Goal: Task Accomplishment & Management: Manage account settings

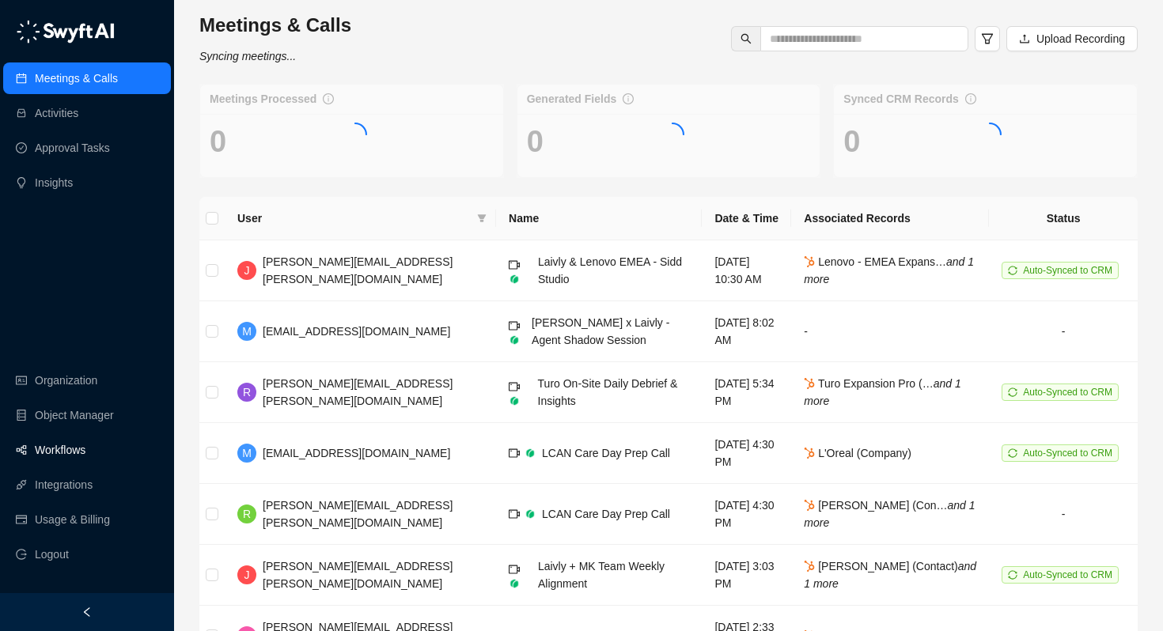
click at [48, 454] on link "Workflows" at bounding box center [60, 450] width 51 height 32
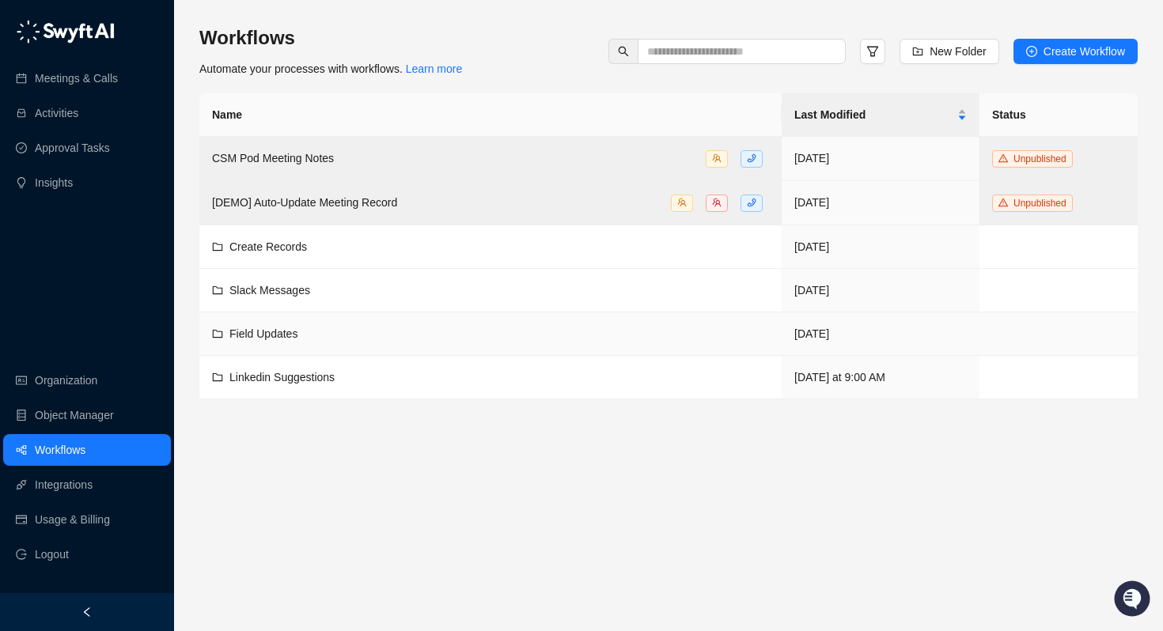
click at [273, 331] on span "Field Updates" at bounding box center [263, 333] width 68 height 13
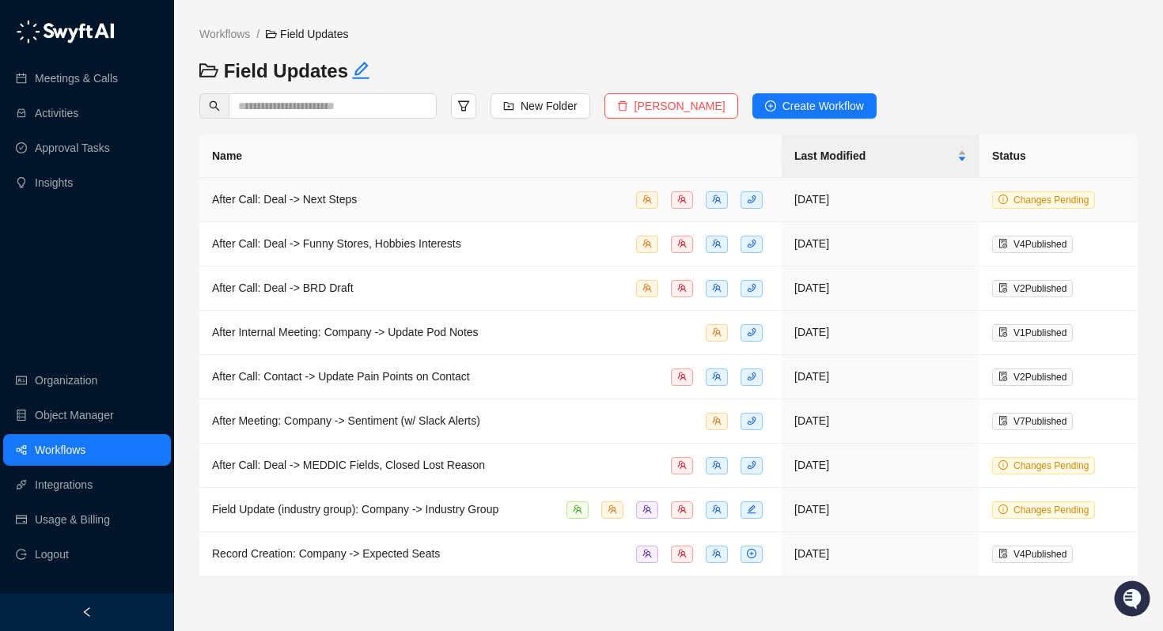
click at [308, 206] on div "After Call: Deal -> Next Steps" at bounding box center [284, 199] width 145 height 17
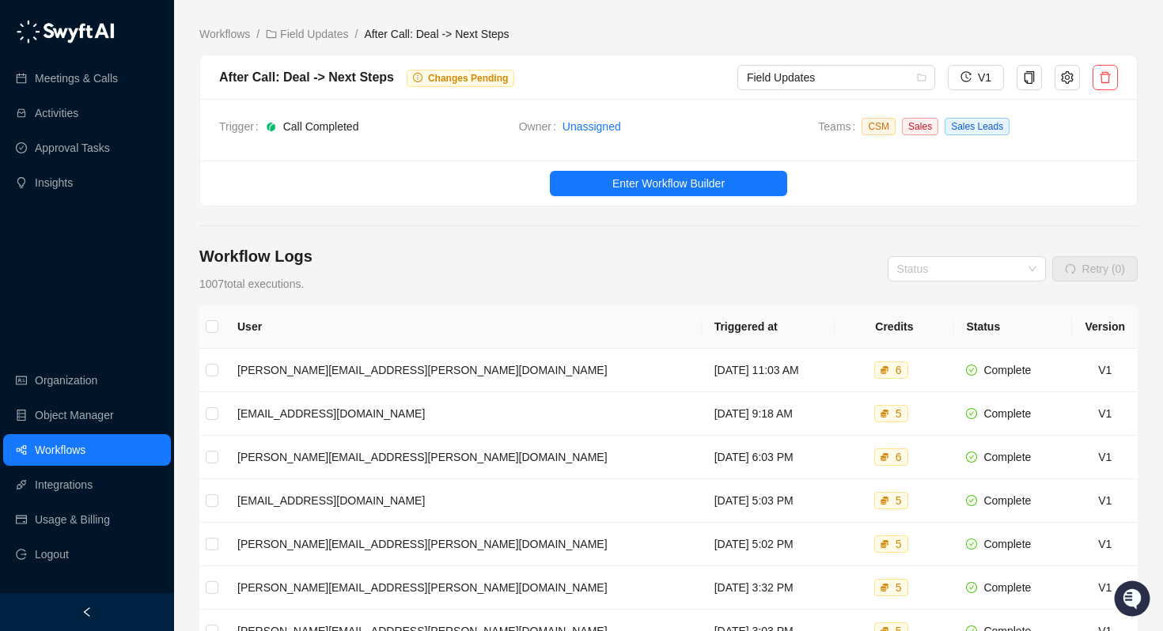
click at [360, 72] on div "After Call: Deal -> Next Steps" at bounding box center [306, 77] width 175 height 20
copy div "After Call: Deal -> Next Steps"
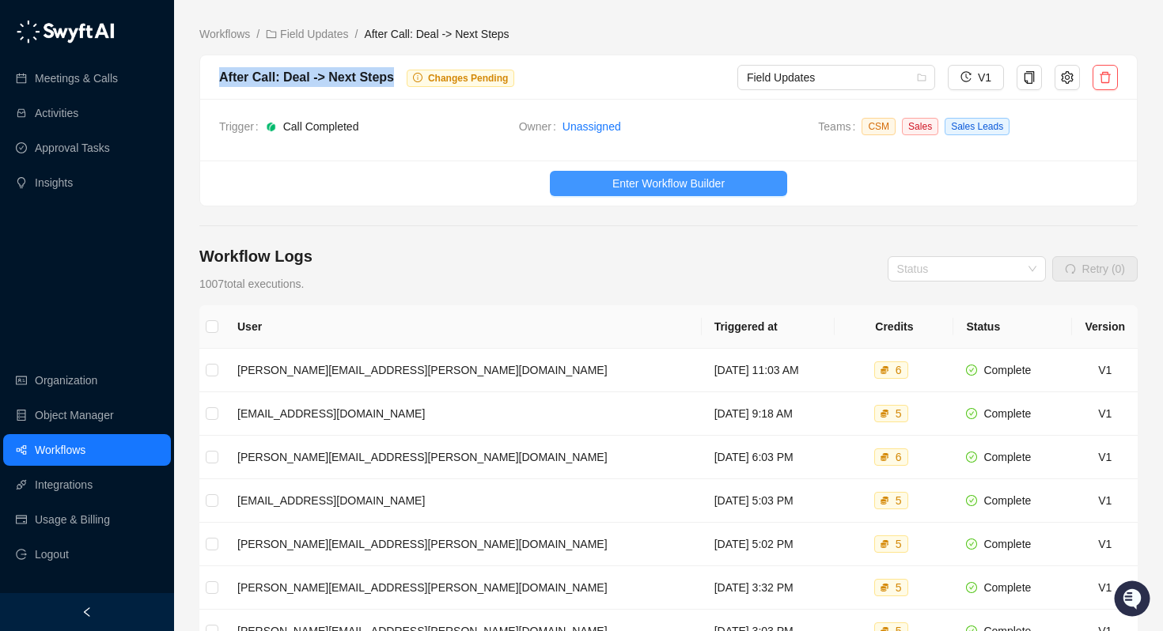
click at [683, 177] on span "Enter Workflow Builder" at bounding box center [668, 183] width 112 height 17
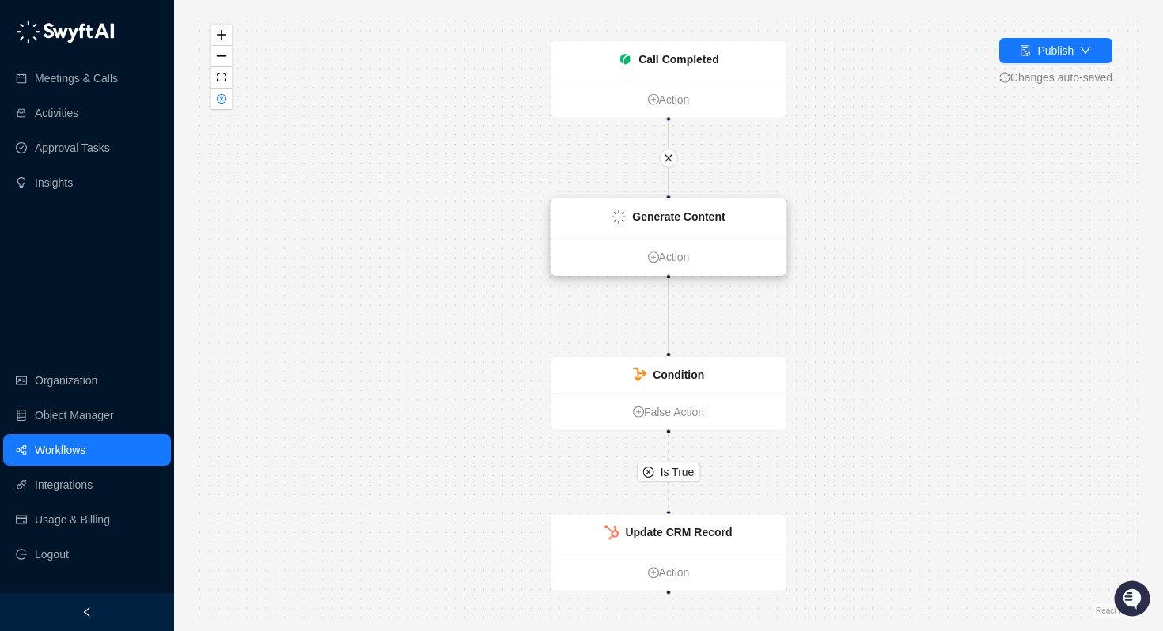
click at [668, 214] on strong "Generate Content" at bounding box center [678, 216] width 93 height 13
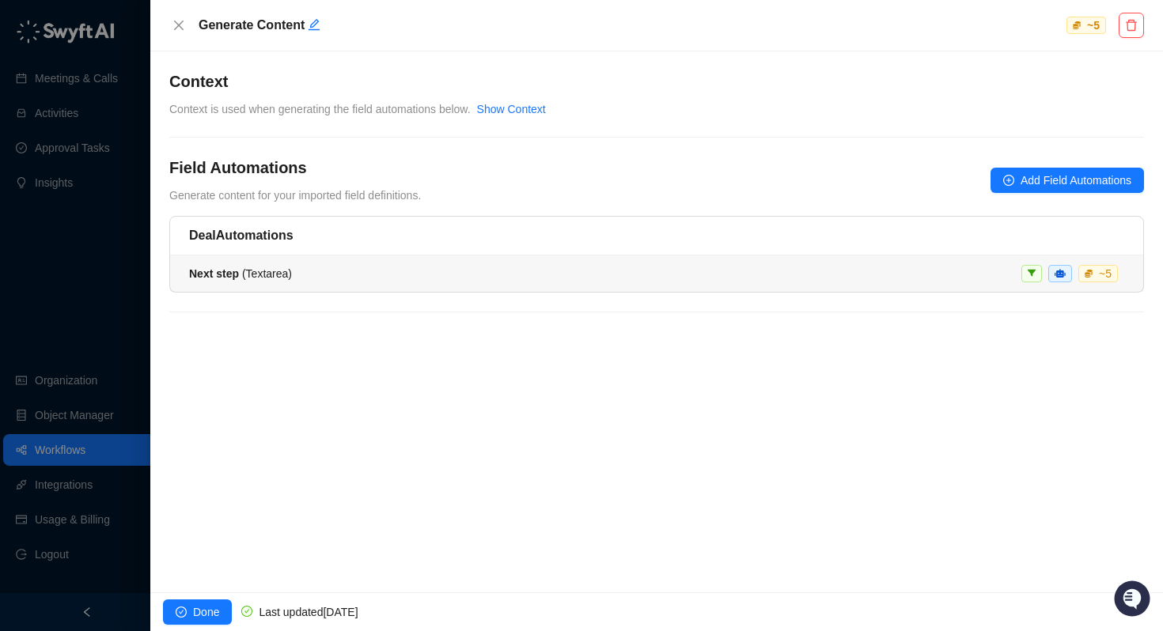
click at [238, 269] on strong "Next step" at bounding box center [214, 273] width 50 height 13
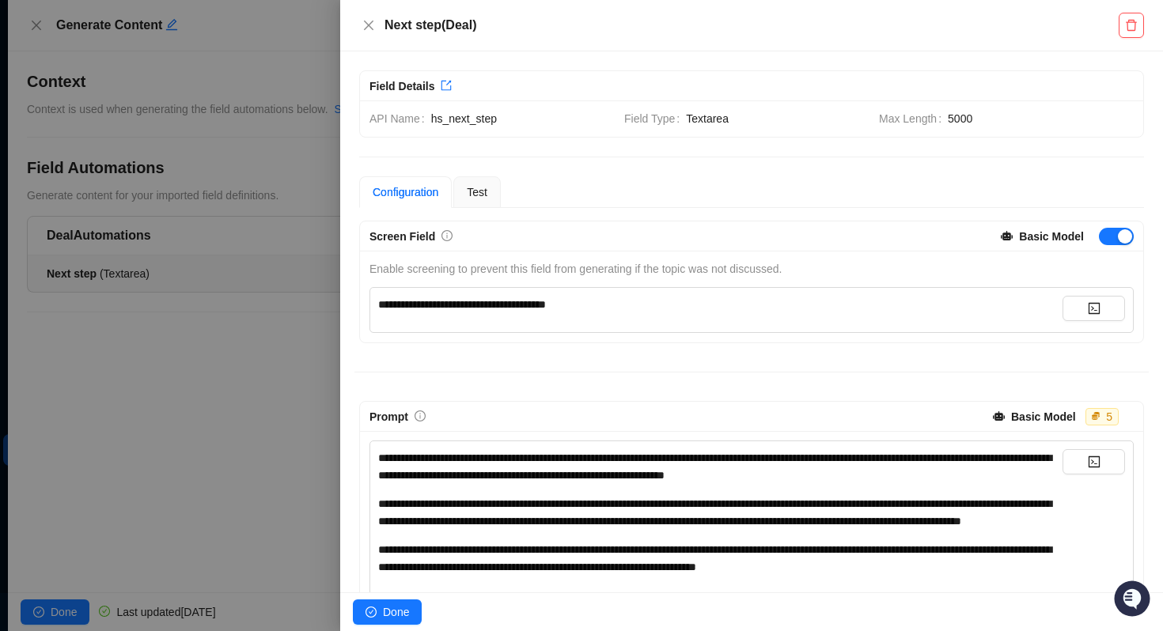
scroll to position [229, 0]
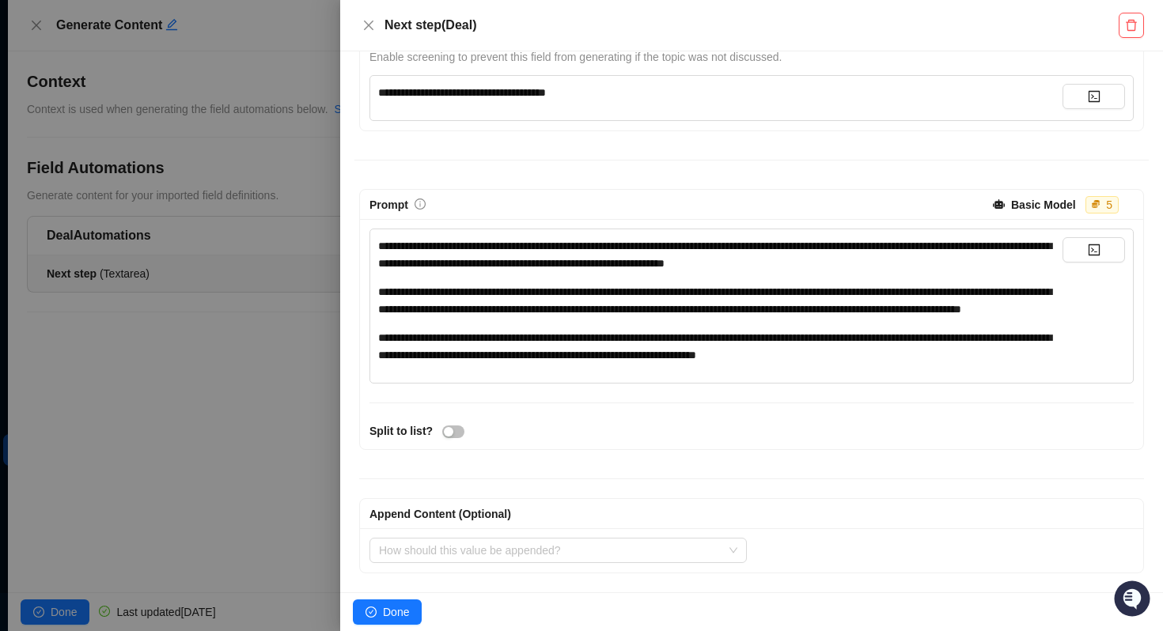
click at [153, 426] on div at bounding box center [581, 315] width 1163 height 631
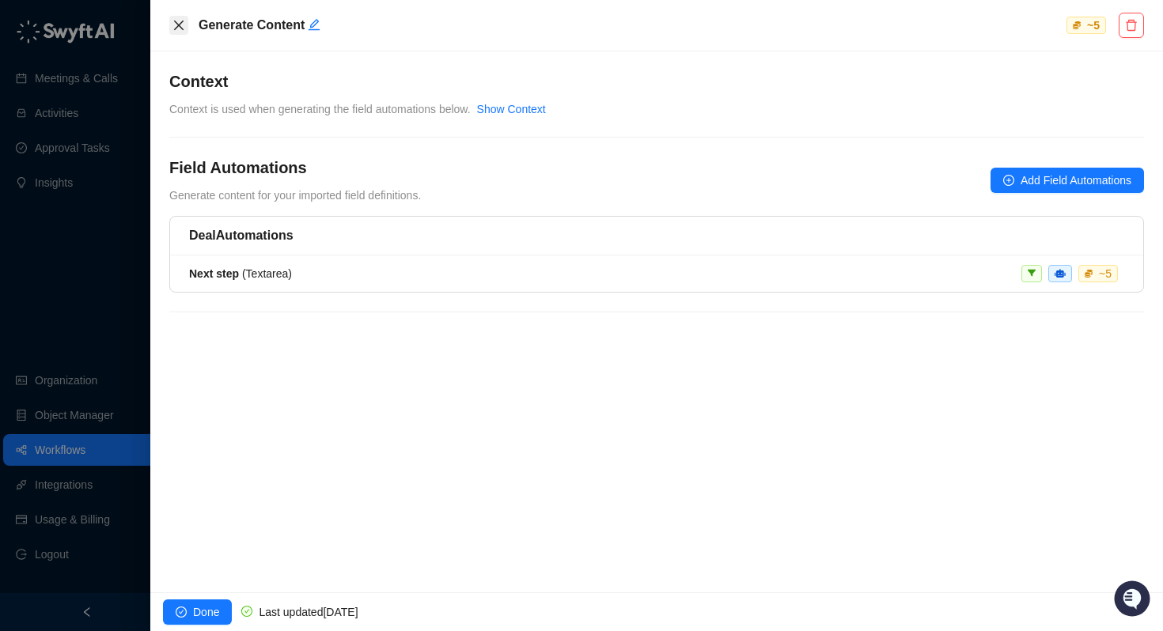
click at [181, 26] on icon "close" at bounding box center [178, 25] width 13 height 13
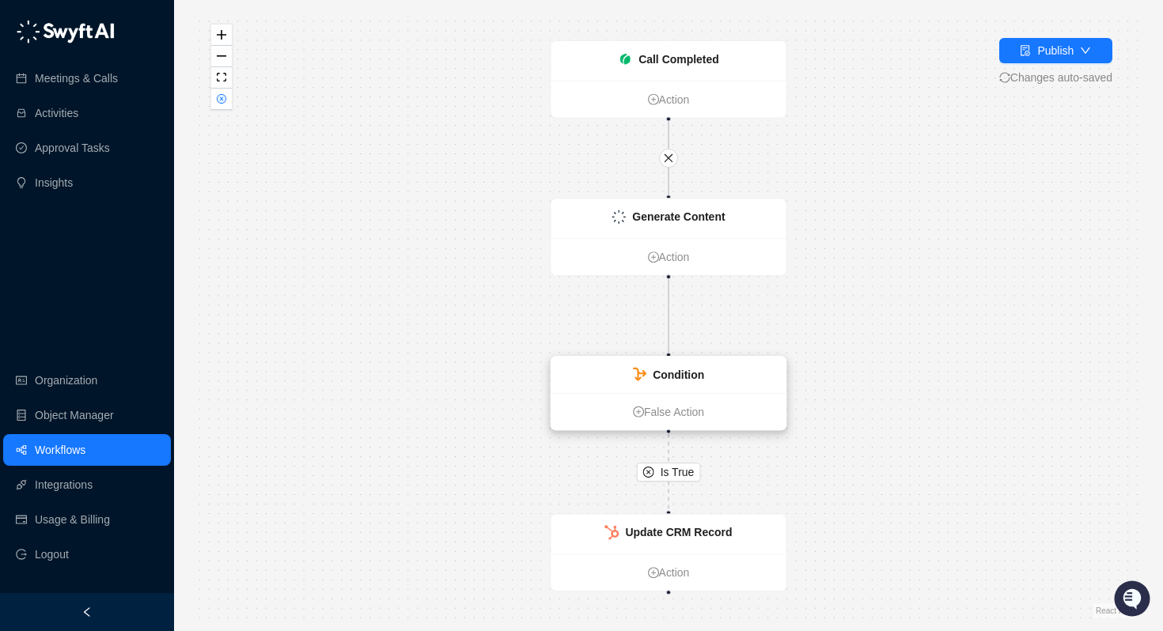
click at [732, 374] on div "Condition" at bounding box center [668, 375] width 235 height 36
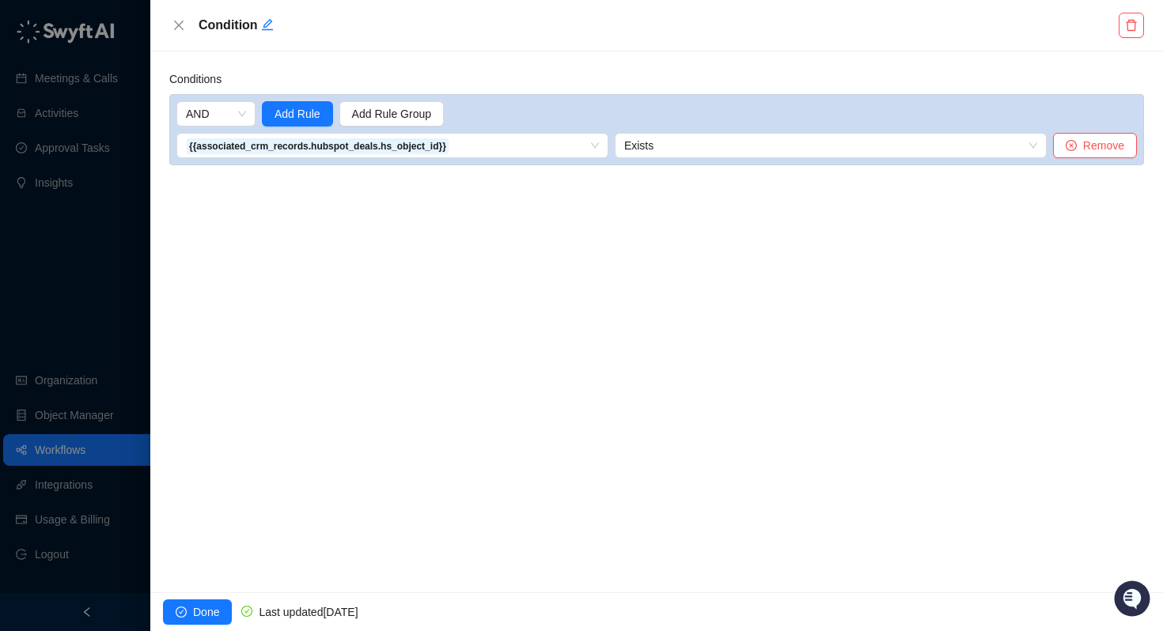
click at [97, 308] on div at bounding box center [581, 315] width 1163 height 631
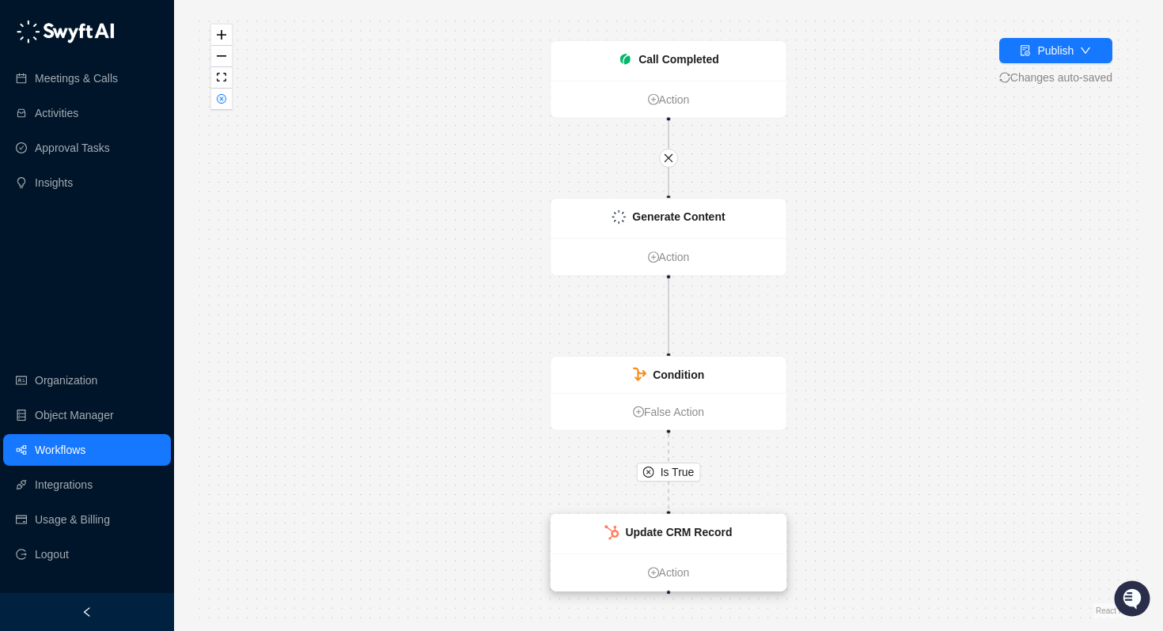
click at [690, 539] on div "Update CRM Record" at bounding box center [678, 532] width 107 height 17
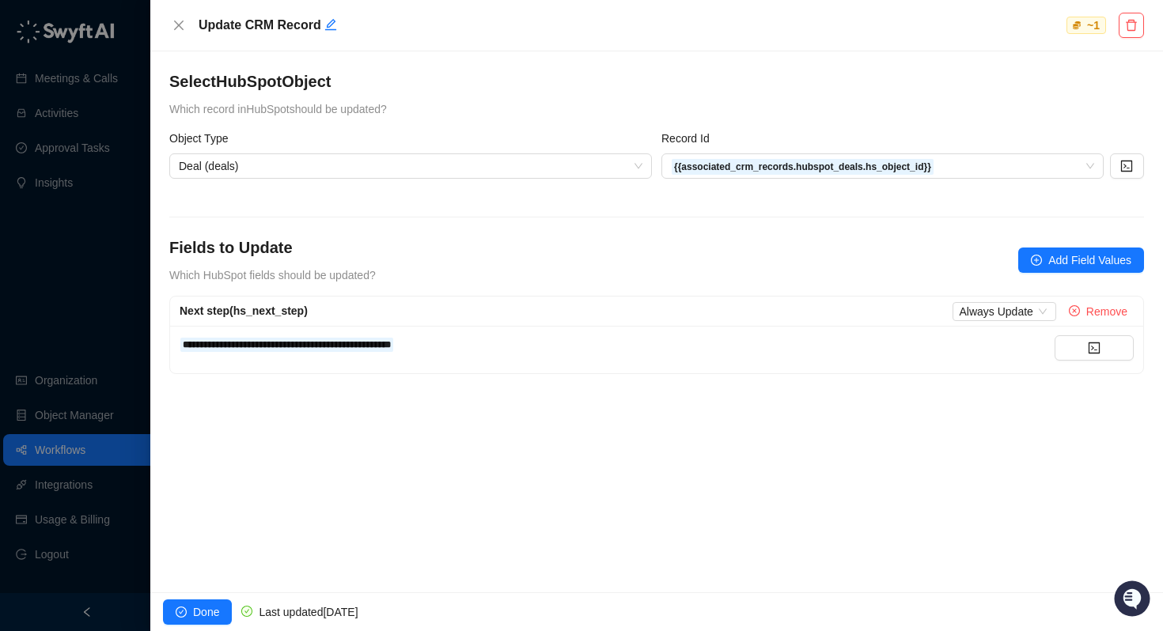
click at [76, 342] on div at bounding box center [581, 315] width 1163 height 631
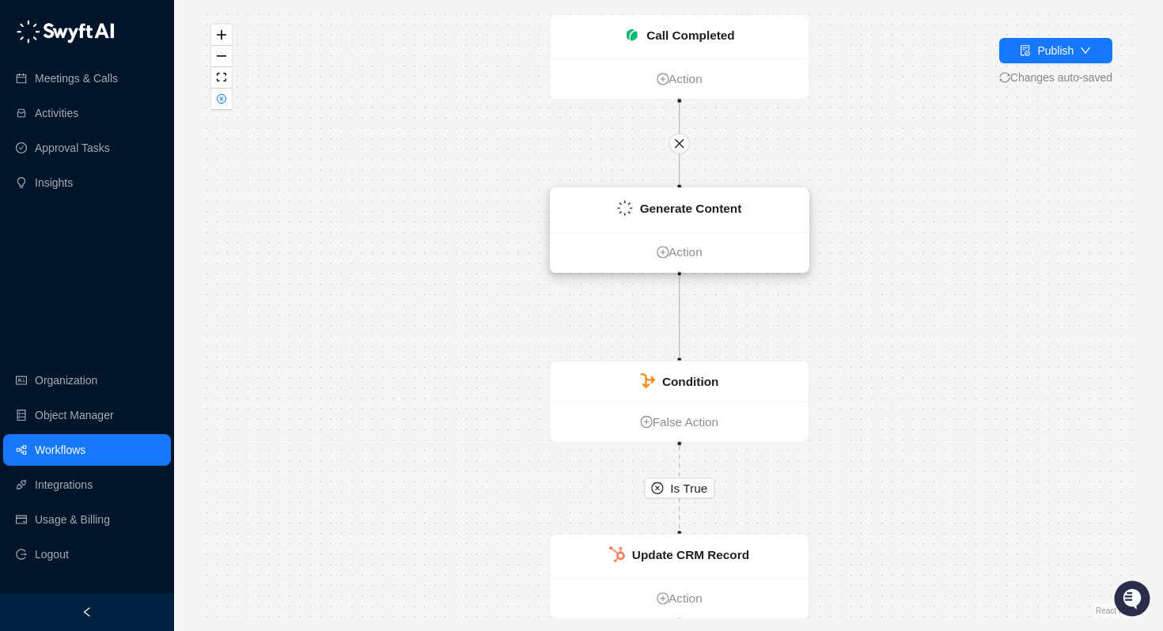
click at [657, 214] on strong "Generate Content" at bounding box center [691, 208] width 102 height 14
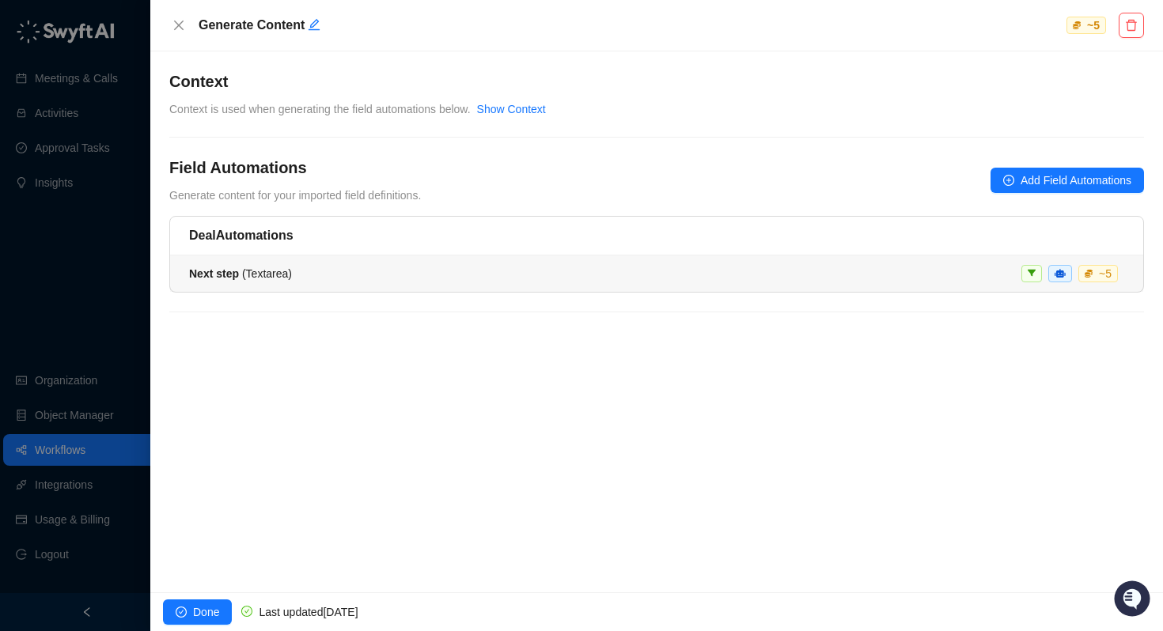
click at [427, 281] on div "Next step ( Textarea ) ~ 5" at bounding box center [656, 273] width 935 height 17
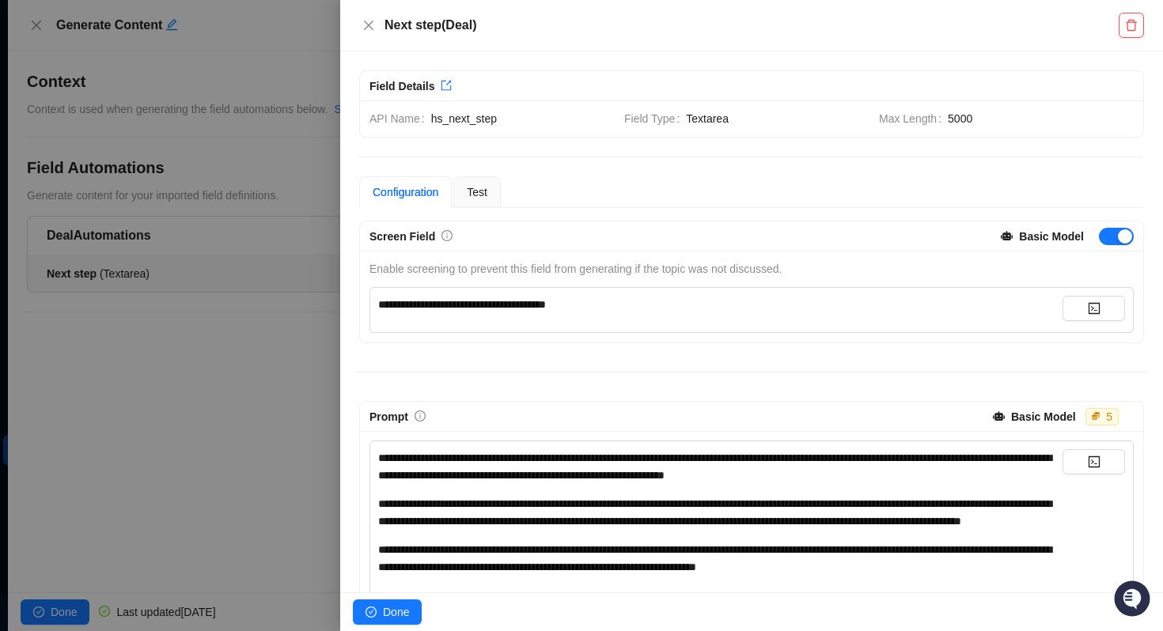
scroll to position [229, 0]
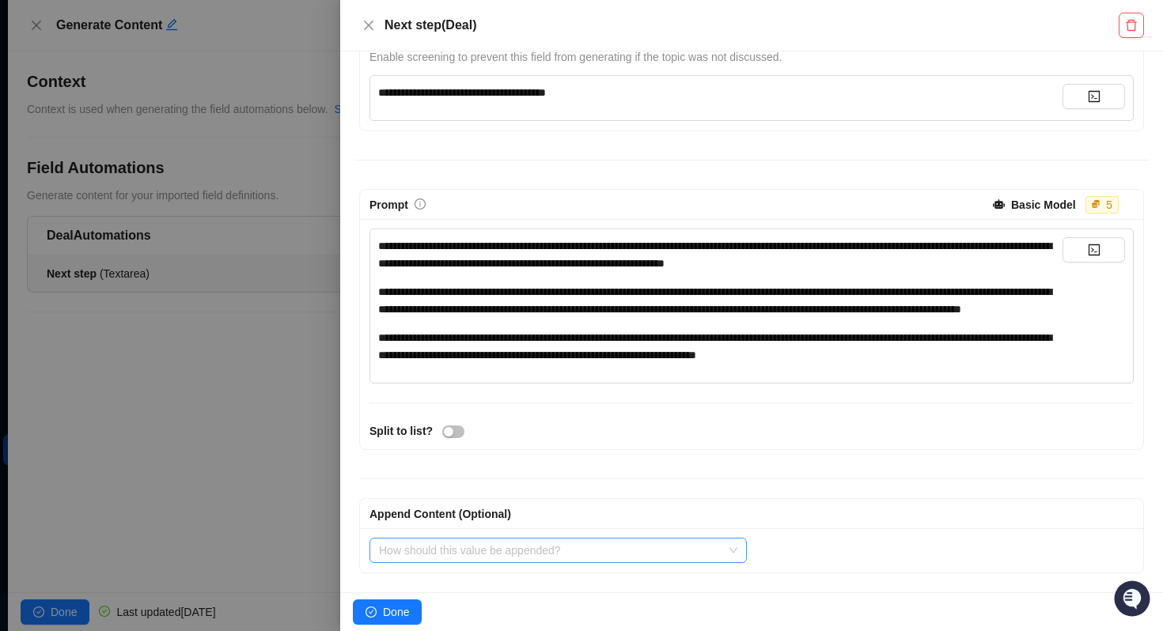
click at [475, 548] on input "search" at bounding box center [553, 551] width 349 height 24
click at [488, 573] on div "**********" at bounding box center [751, 321] width 823 height 541
click at [74, 59] on div at bounding box center [581, 315] width 1163 height 631
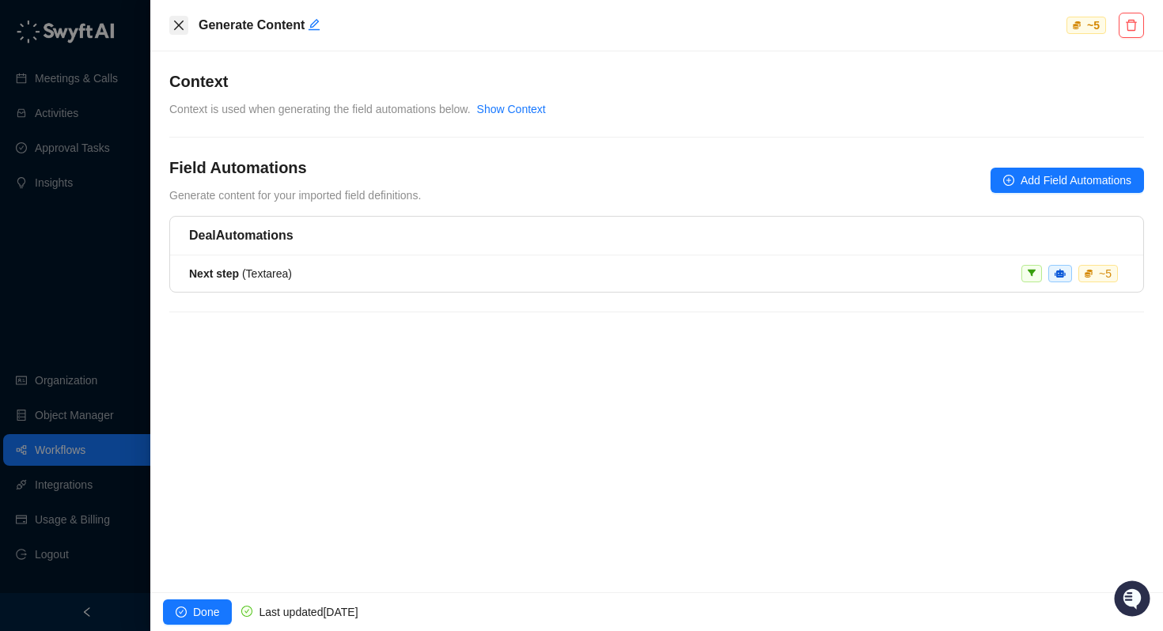
click at [173, 31] on icon "close" at bounding box center [178, 25] width 13 height 13
click at [71, 441] on div at bounding box center [581, 315] width 1163 height 631
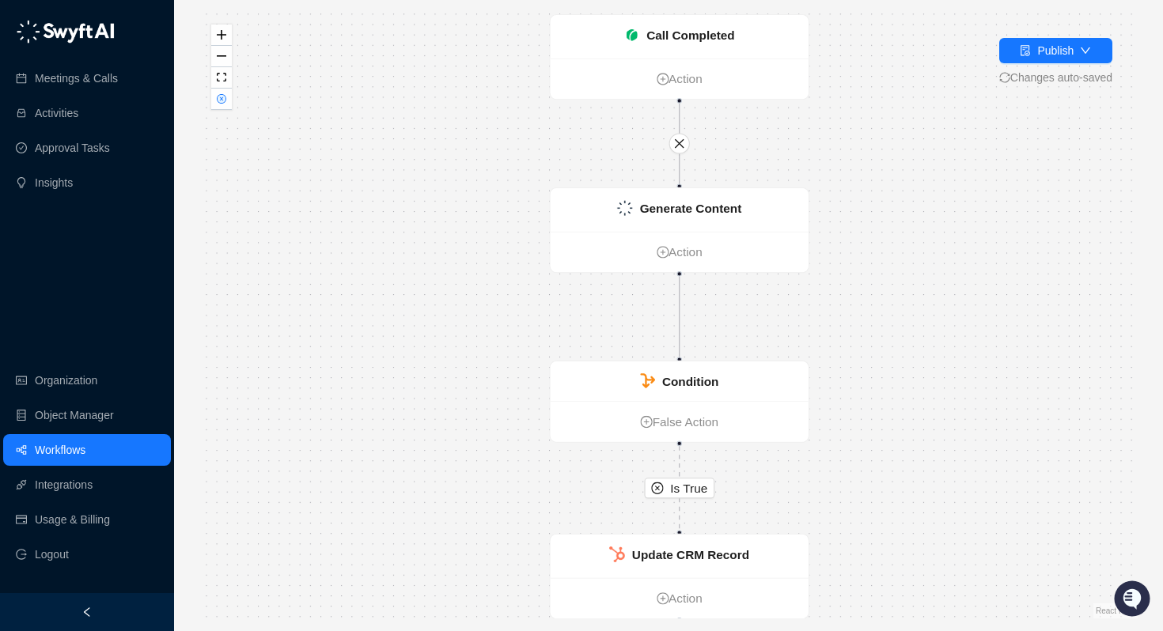
click at [65, 453] on link "Workflows" at bounding box center [60, 450] width 51 height 32
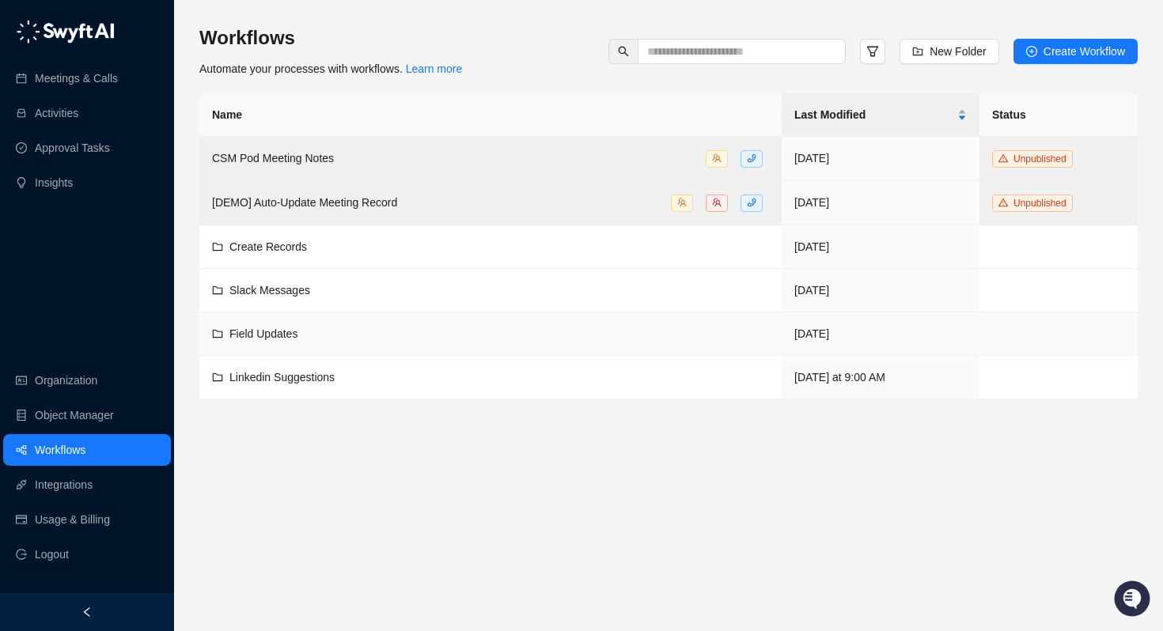
click at [266, 330] on span "Field Updates" at bounding box center [263, 333] width 68 height 13
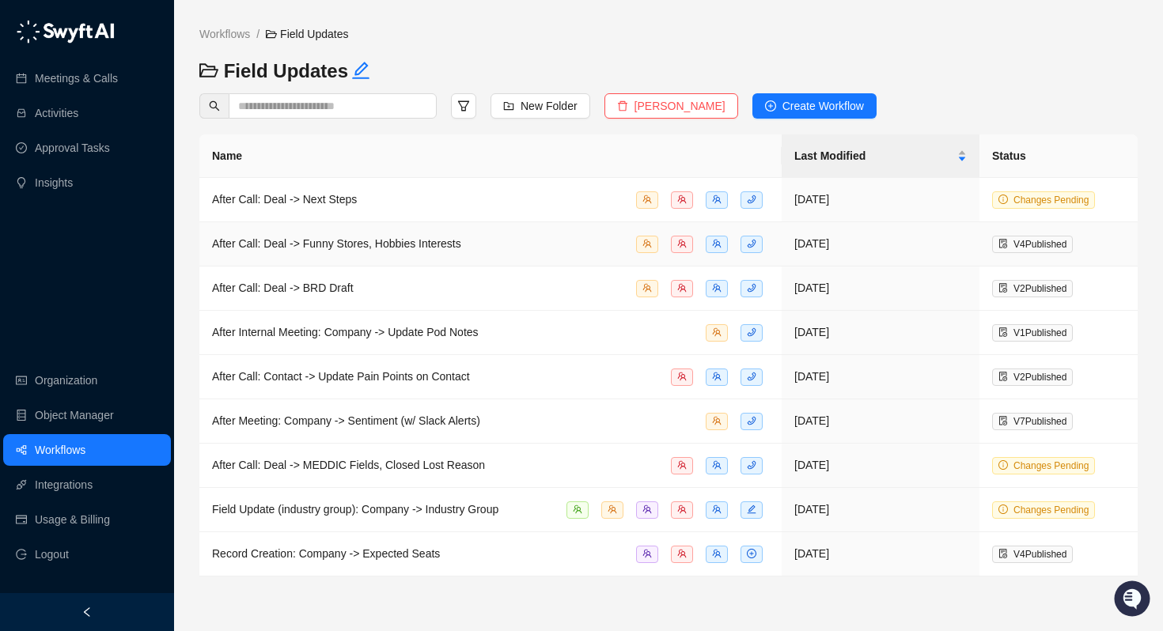
click at [300, 248] on span "After Call: Deal -> Funny Stores, Hobbies Interests" at bounding box center [336, 243] width 249 height 13
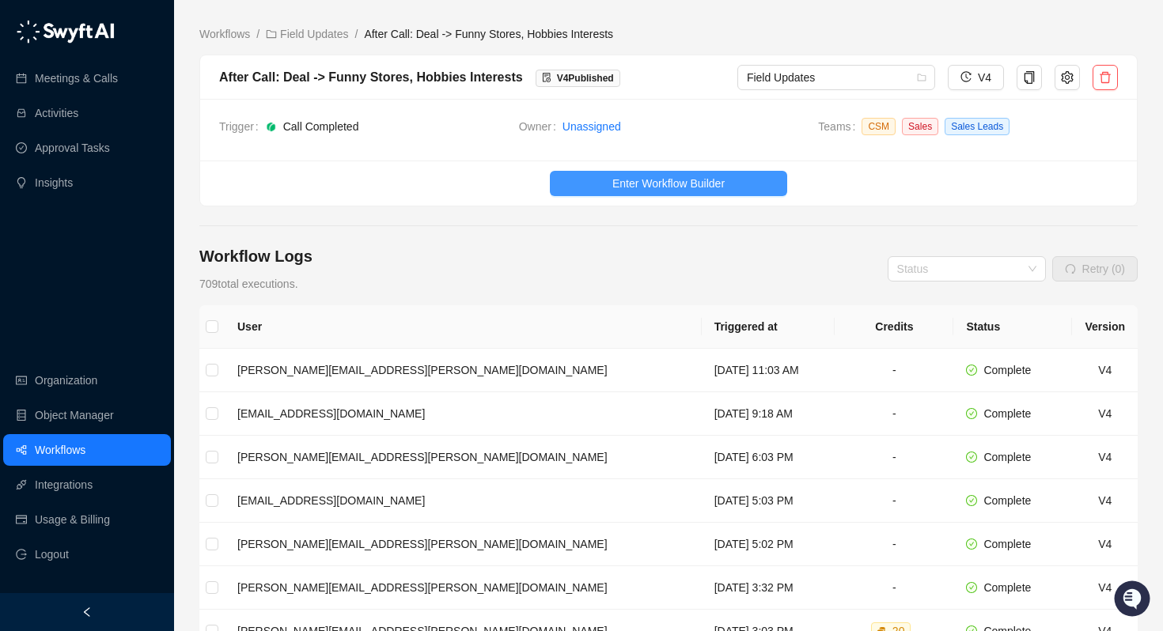
click at [683, 186] on span "Enter Workflow Builder" at bounding box center [668, 183] width 112 height 17
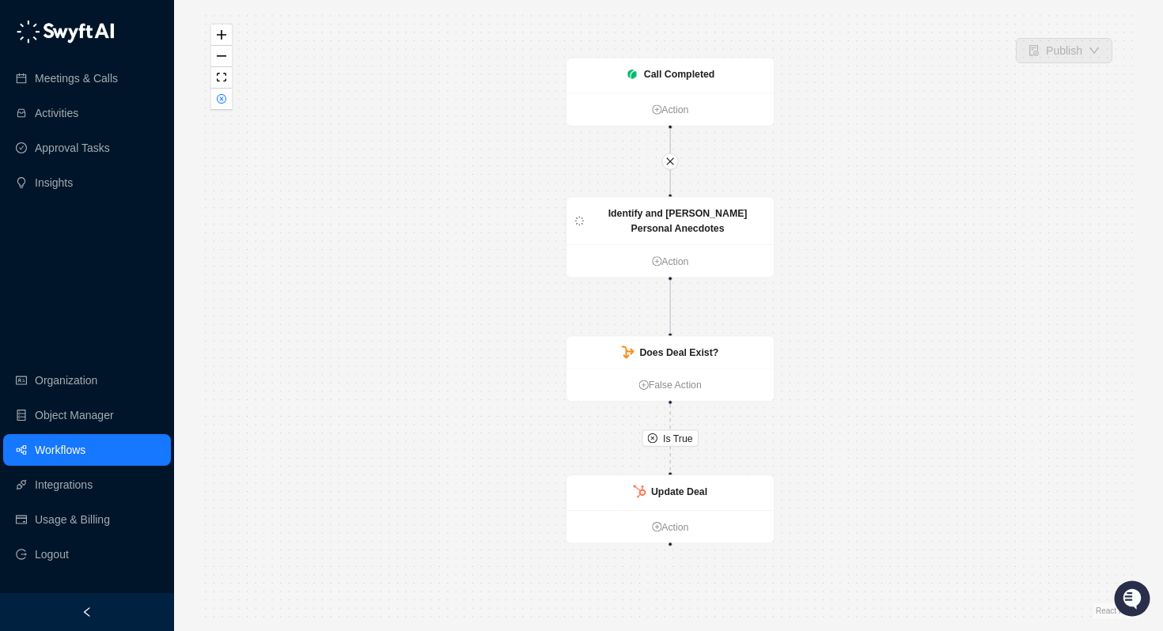
click at [837, 293] on div "Is True Call Completed Action Identify and Summarize Personal Anecdotes Action …" at bounding box center [668, 316] width 938 height 606
click at [67, 450] on link "Workflows" at bounding box center [60, 450] width 51 height 32
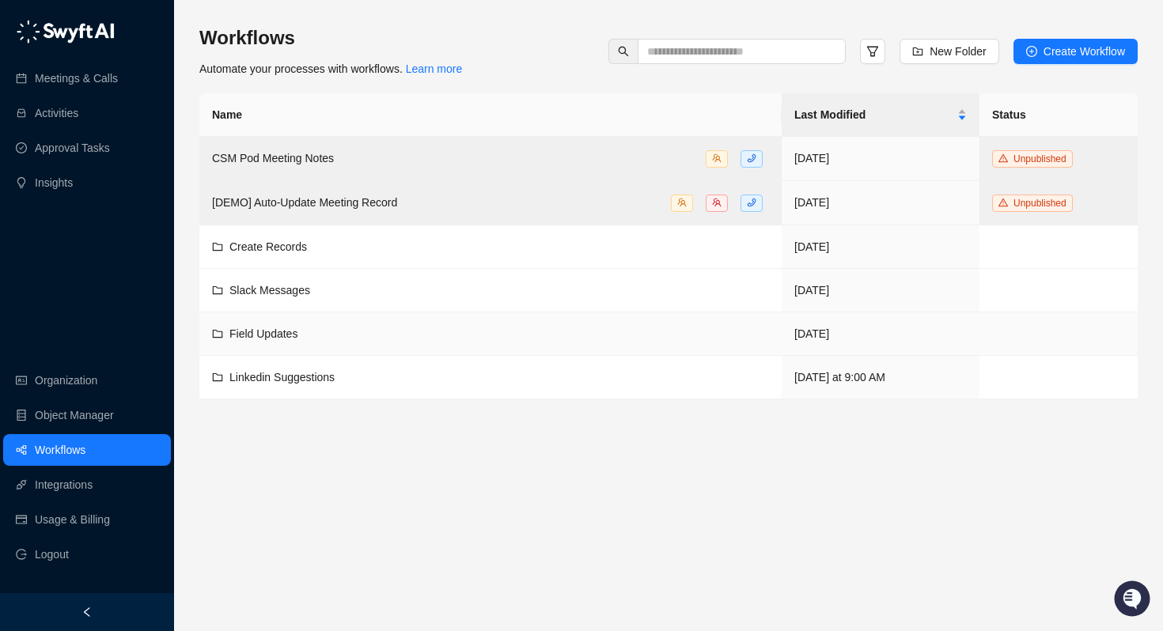
click at [259, 331] on span "Field Updates" at bounding box center [263, 333] width 68 height 13
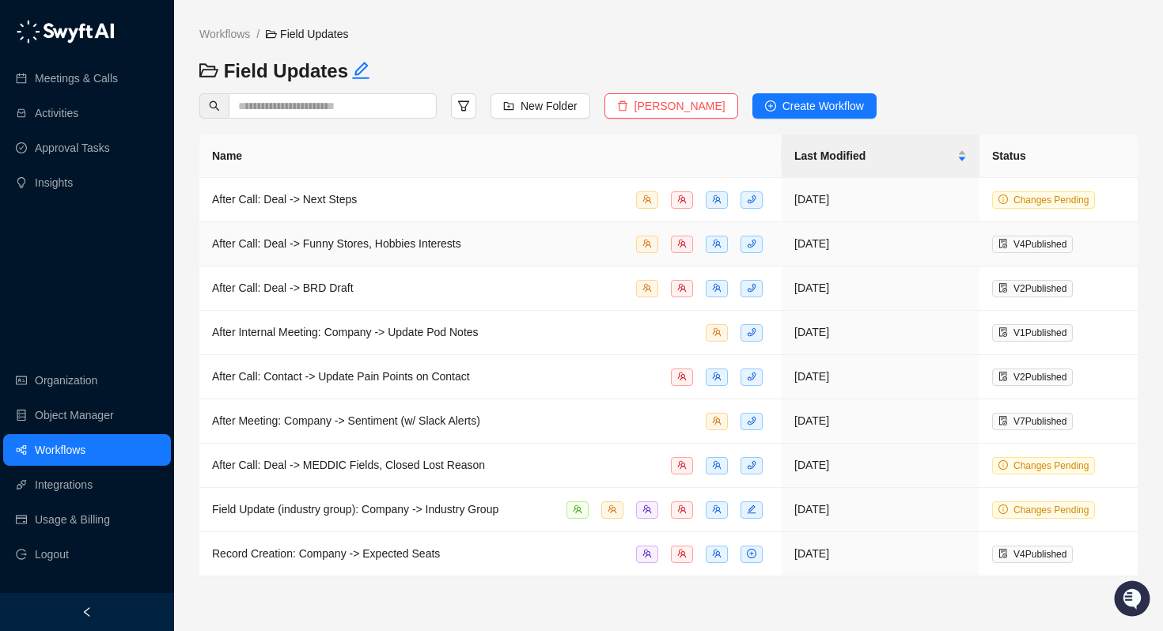
click at [293, 244] on span "After Call: Deal -> Funny Stores, Hobbies Interests" at bounding box center [336, 243] width 249 height 13
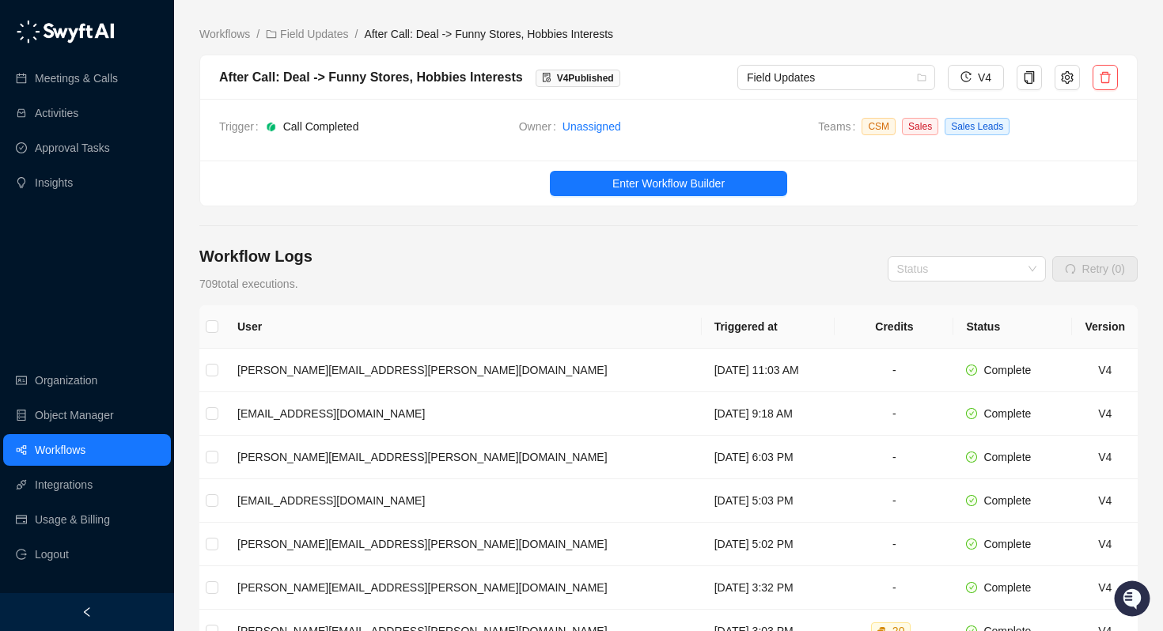
click at [242, 78] on div "After Call: Deal -> Funny Stores, Hobbies Interests" at bounding box center [371, 77] width 304 height 20
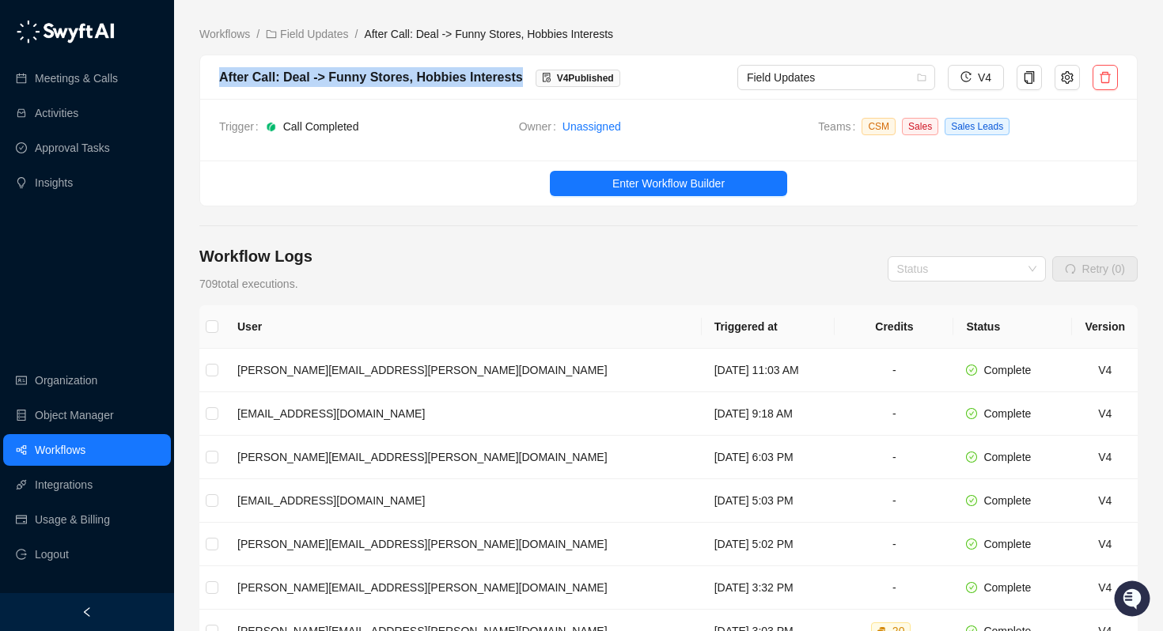
click at [242, 78] on div "After Call: Deal -> Funny Stores, Hobbies Interests" at bounding box center [371, 77] width 304 height 20
copy div "After Call: Deal -> Funny Stores, Hobbies Interests"
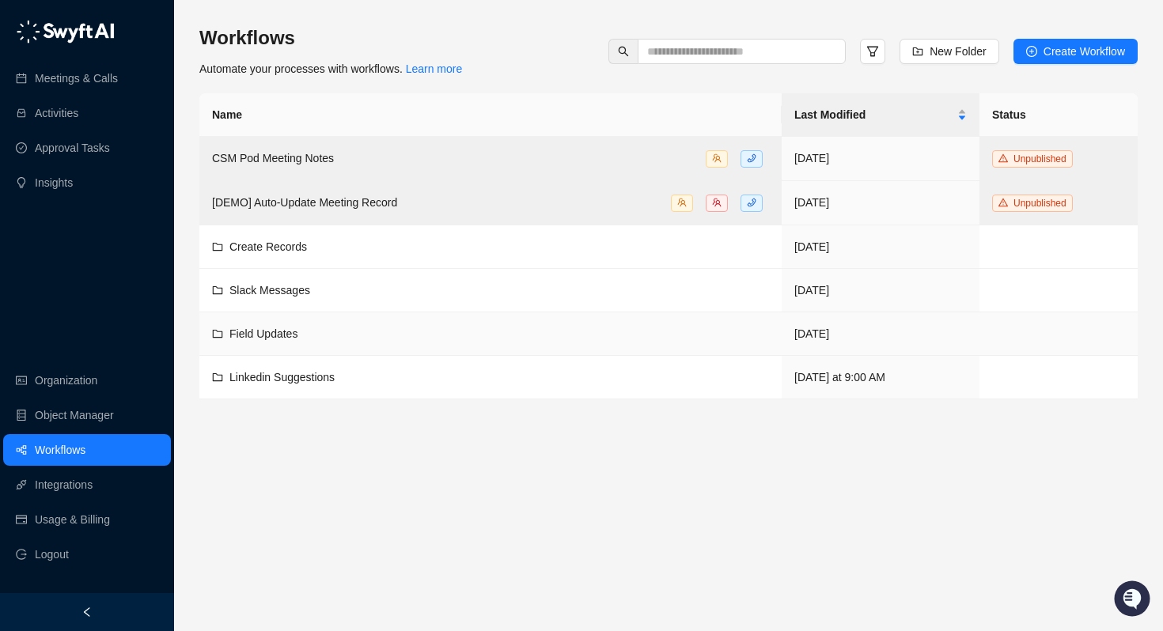
click at [244, 337] on span "Field Updates" at bounding box center [263, 333] width 68 height 13
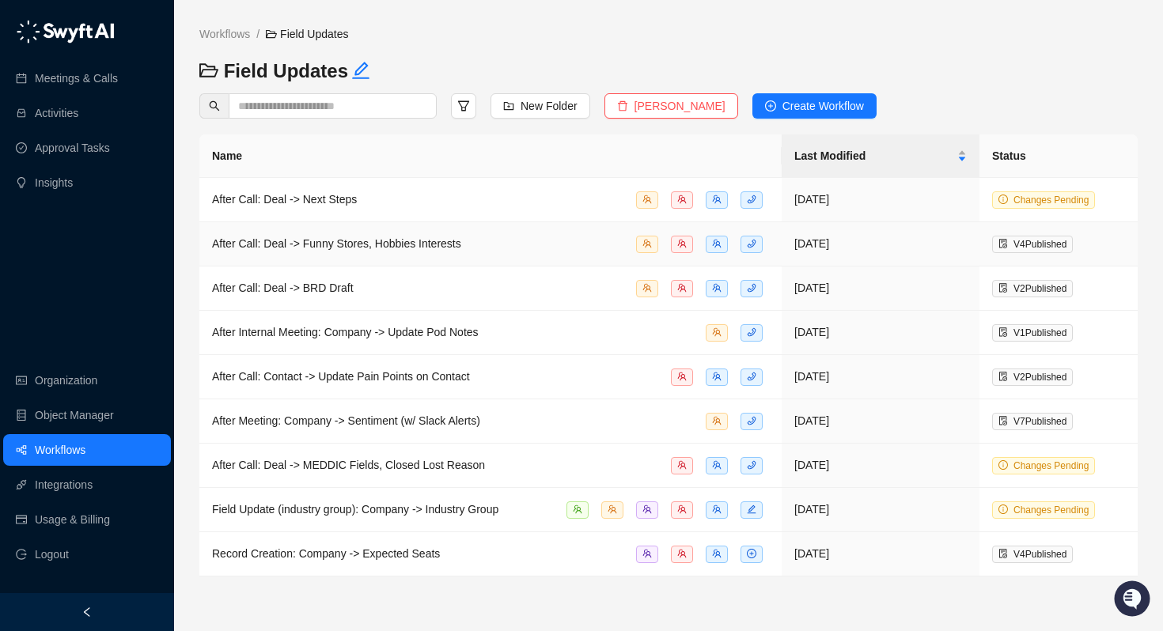
click at [284, 248] on span "After Call: Deal -> Funny Stores, Hobbies Interests" at bounding box center [336, 243] width 249 height 13
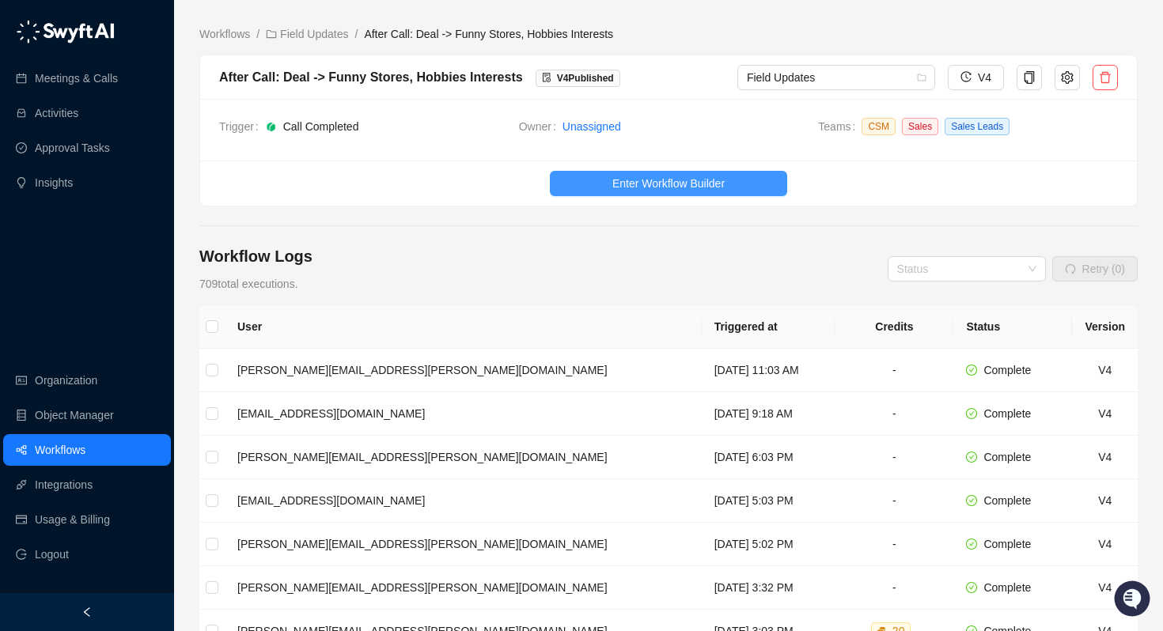
click at [622, 186] on span "Enter Workflow Builder" at bounding box center [668, 183] width 112 height 17
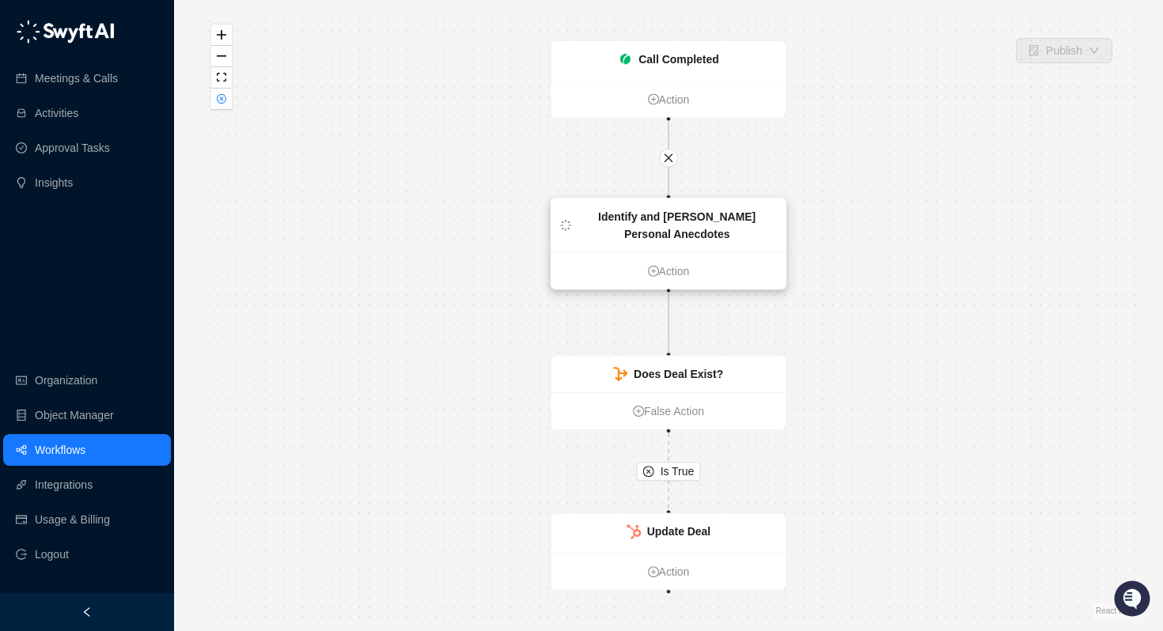
click at [690, 233] on strong "Identify and [PERSON_NAME] Personal Anecdotes" at bounding box center [676, 225] width 157 height 30
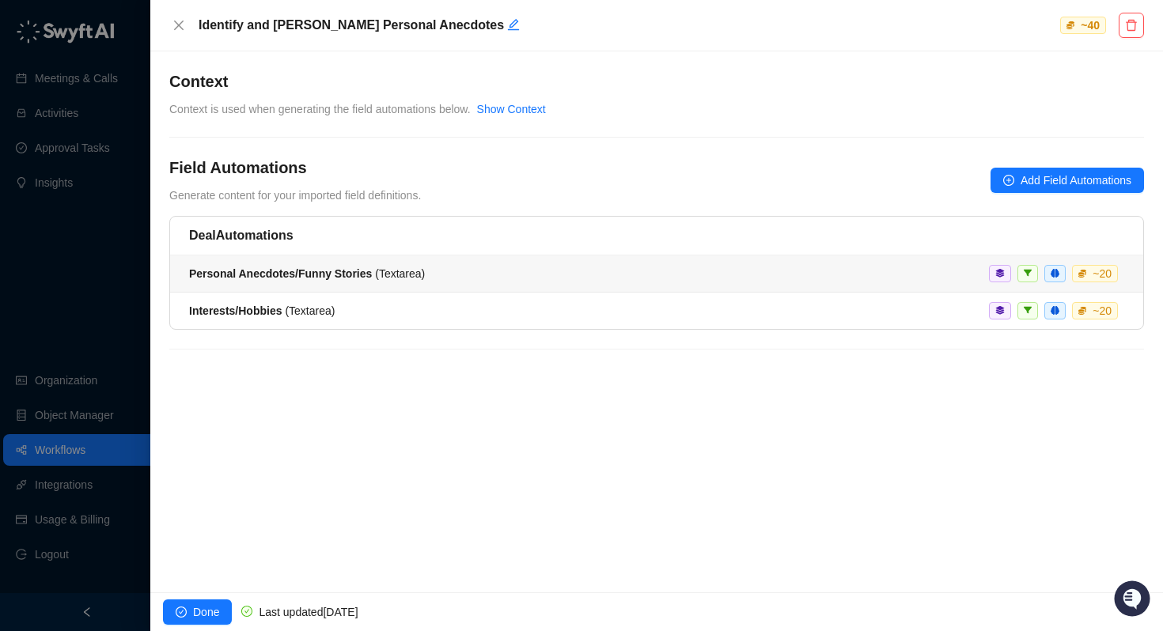
click at [261, 276] on strong "Personal Anecdotes/Funny Stories" at bounding box center [280, 273] width 183 height 13
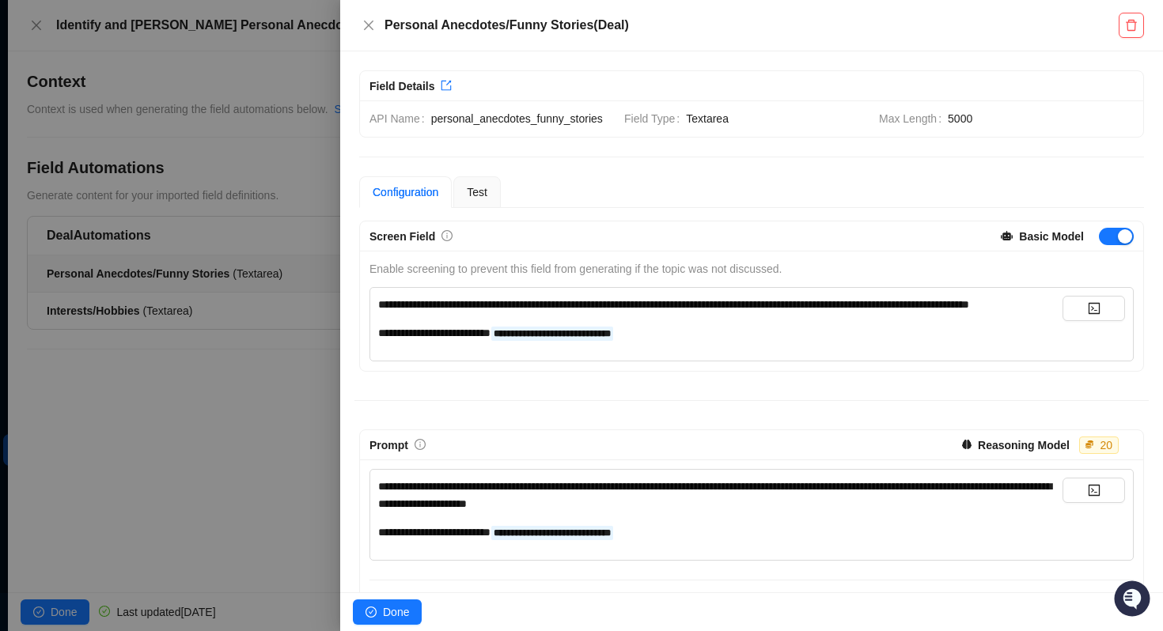
click at [227, 387] on div at bounding box center [581, 315] width 1163 height 631
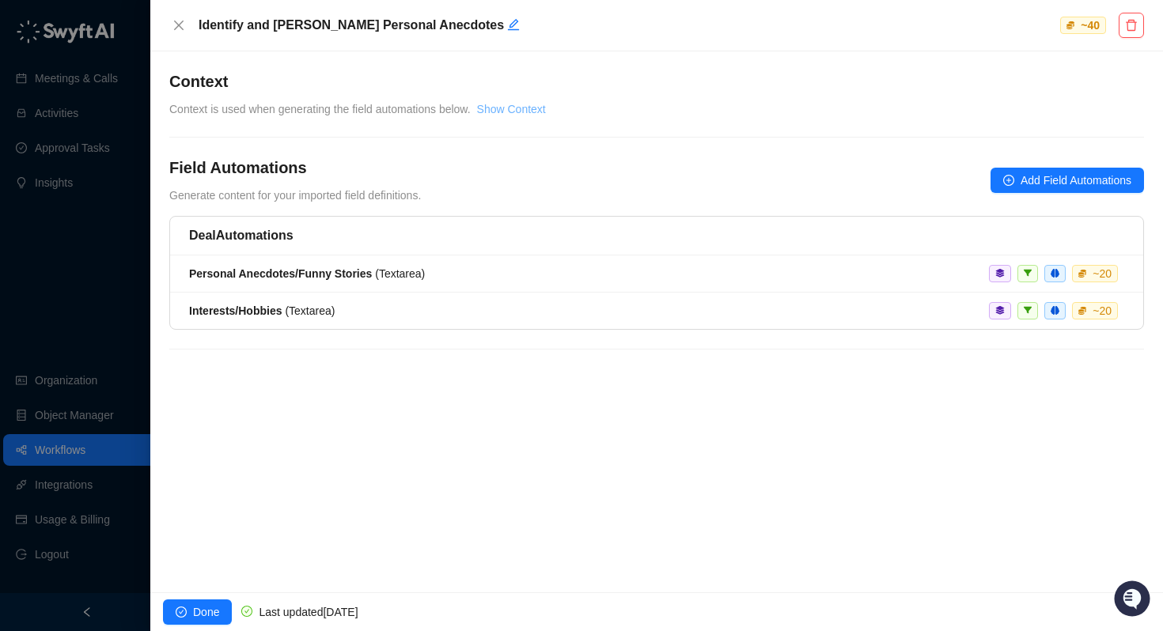
click at [530, 115] on link "Show Context" at bounding box center [511, 109] width 69 height 13
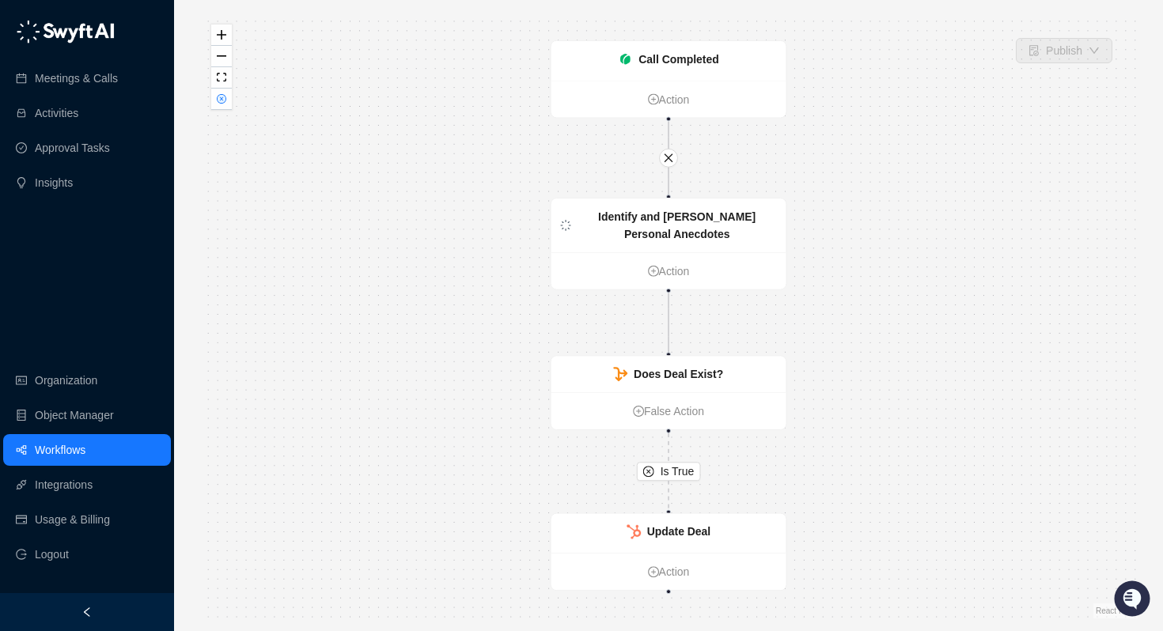
click at [85, 454] on link "Workflows" at bounding box center [60, 450] width 51 height 32
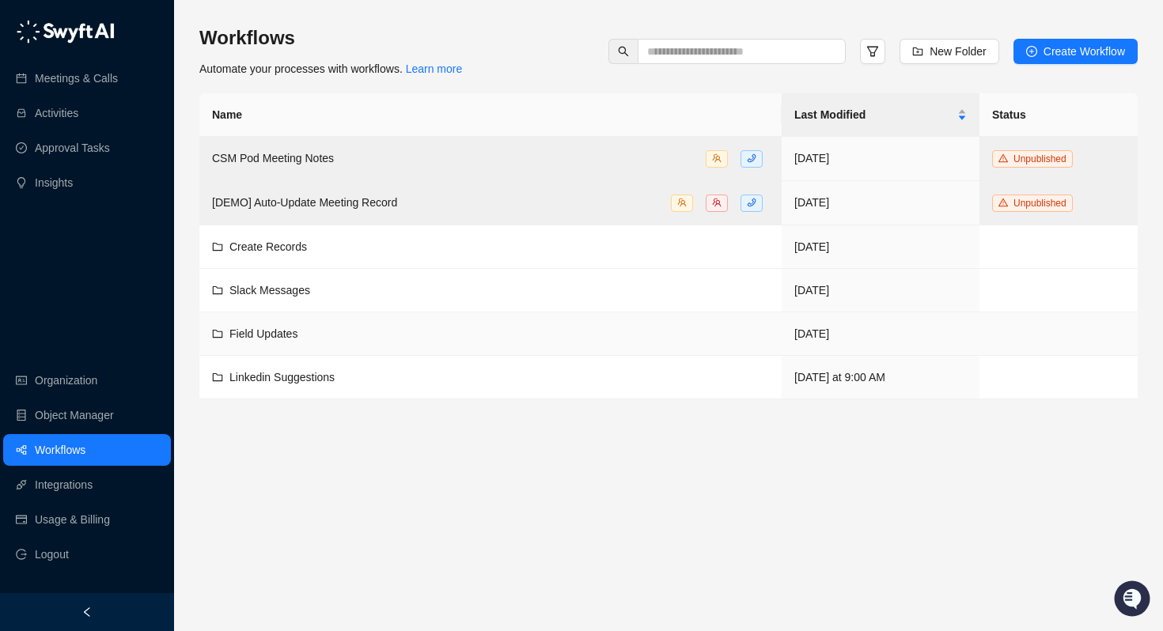
click at [286, 331] on span "Field Updates" at bounding box center [263, 333] width 68 height 13
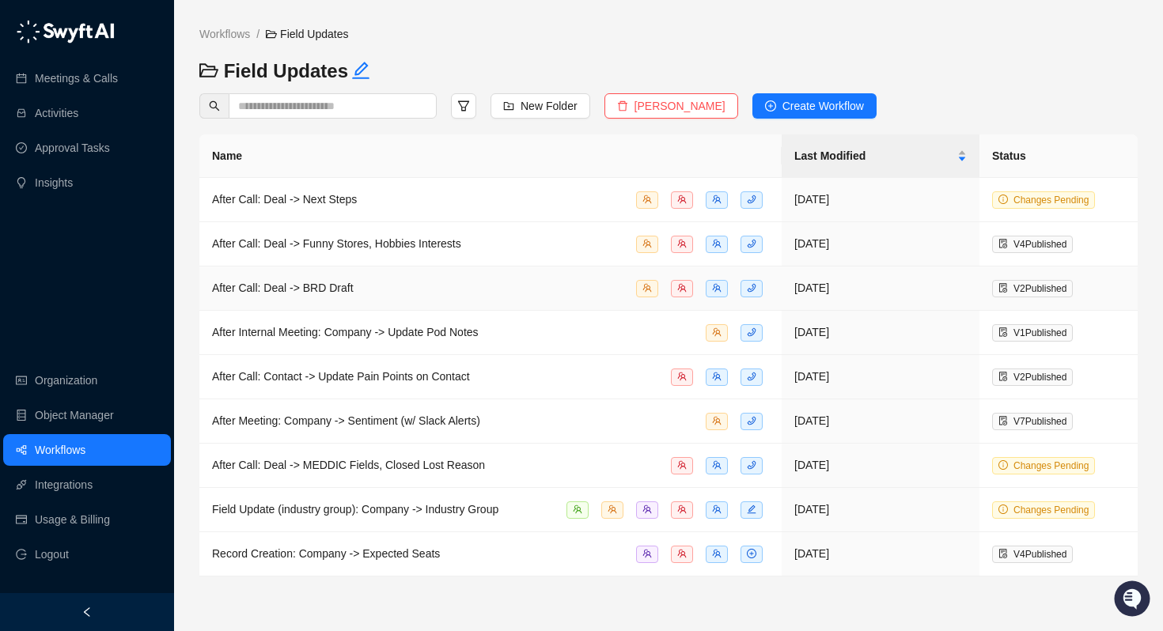
click at [345, 288] on span "After Call: Deal -> BRD Draft" at bounding box center [283, 288] width 142 height 13
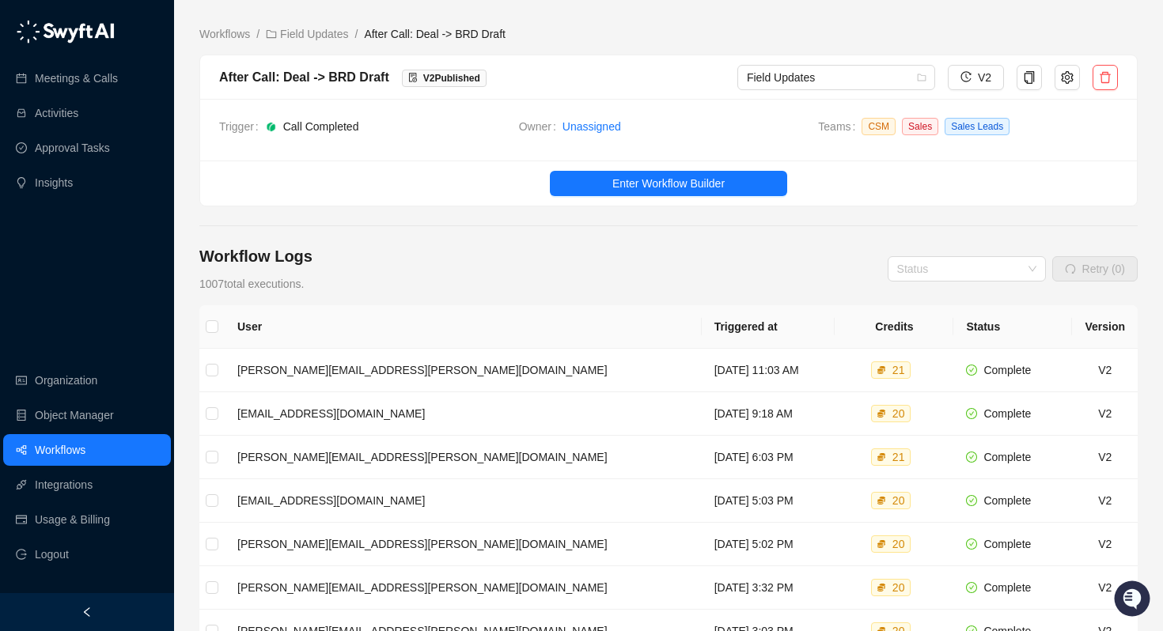
click at [367, 73] on div "After Call: Deal -> BRD Draft" at bounding box center [304, 77] width 170 height 20
copy div "After Call: Deal -> BRD Draft"
click at [689, 199] on ul "Enter Workflow Builder" at bounding box center [668, 183] width 937 height 45
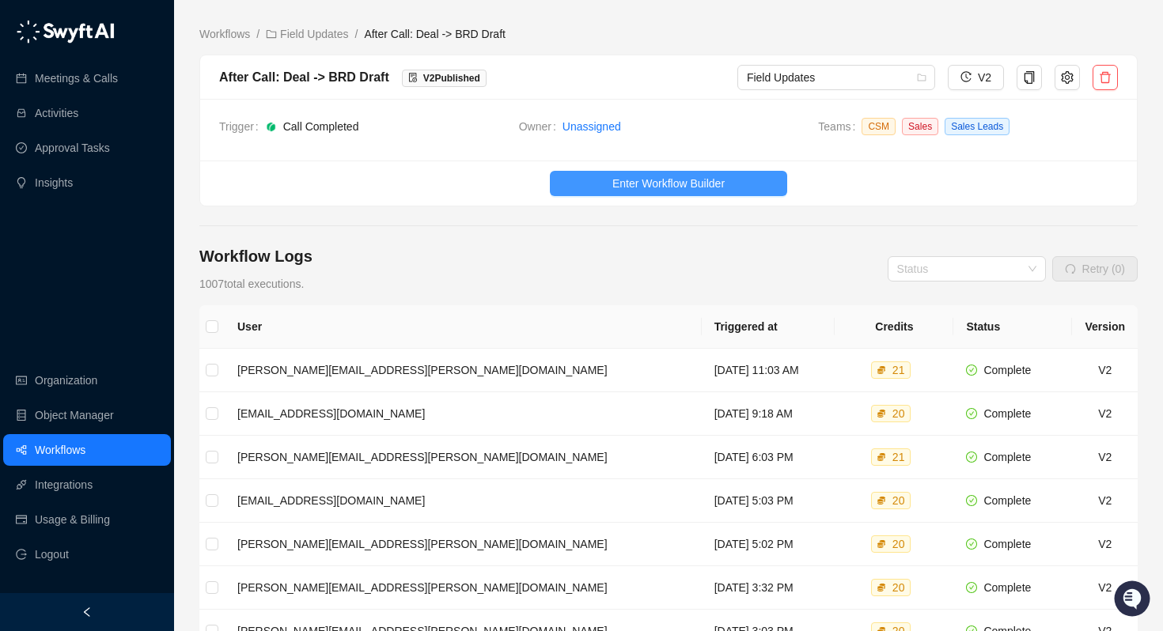
click at [696, 187] on span "Enter Workflow Builder" at bounding box center [668, 183] width 112 height 17
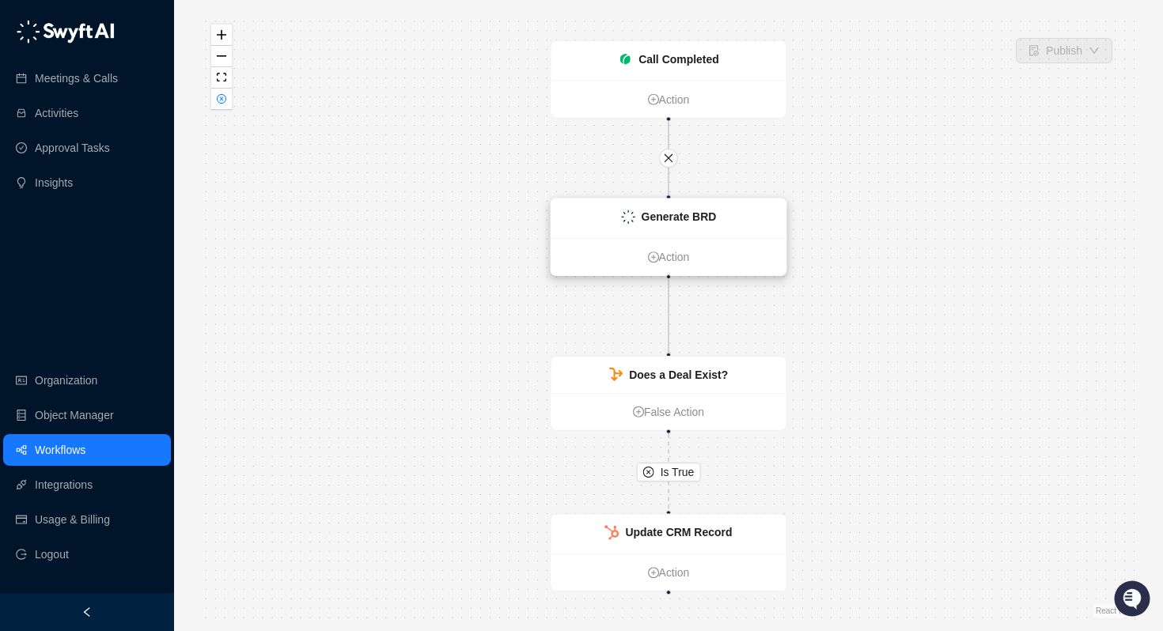
click at [700, 225] on div "Generate BRD" at bounding box center [668, 219] width 235 height 40
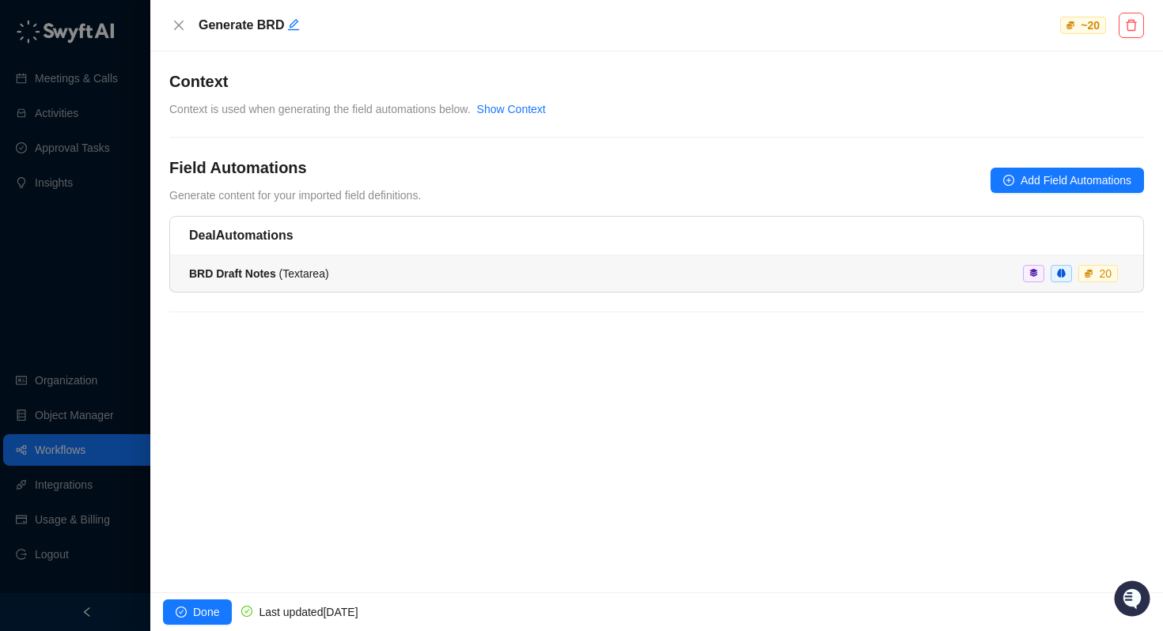
click at [220, 278] on strong "BRD Draft Notes" at bounding box center [232, 273] width 87 height 13
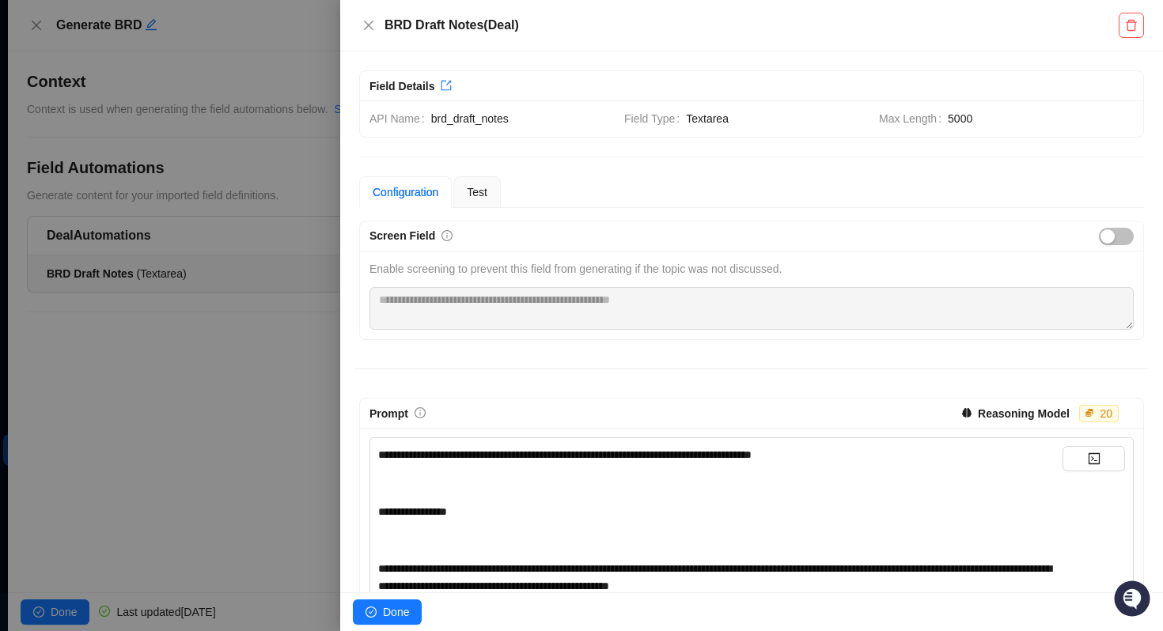
click at [165, 407] on div at bounding box center [581, 315] width 1163 height 631
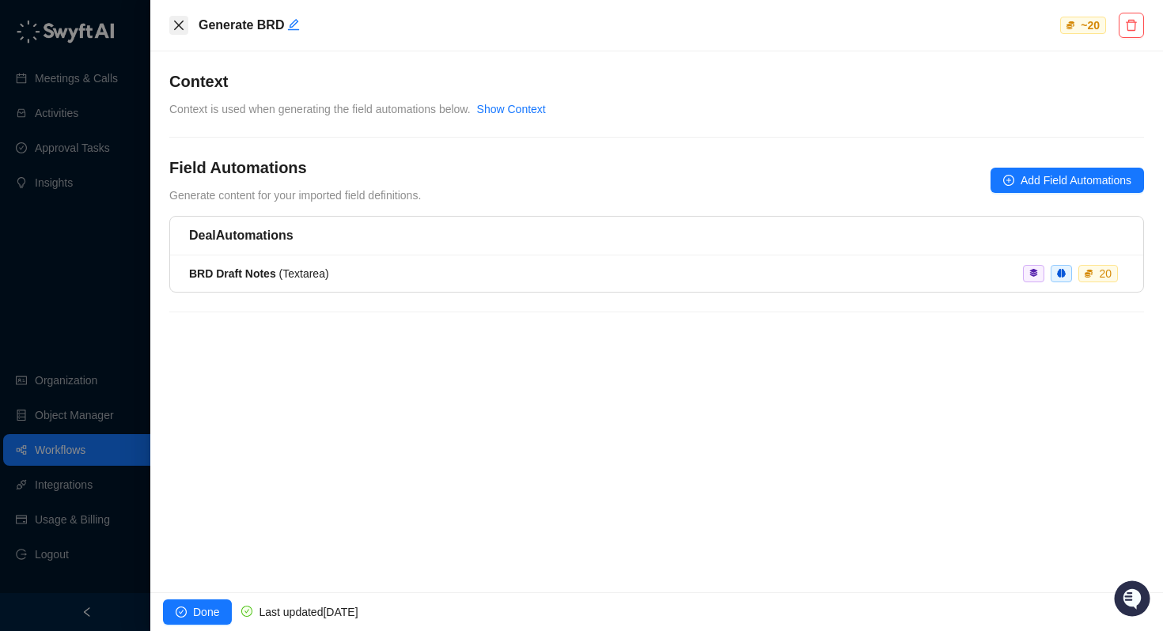
click at [178, 34] on button "Close" at bounding box center [178, 25] width 19 height 19
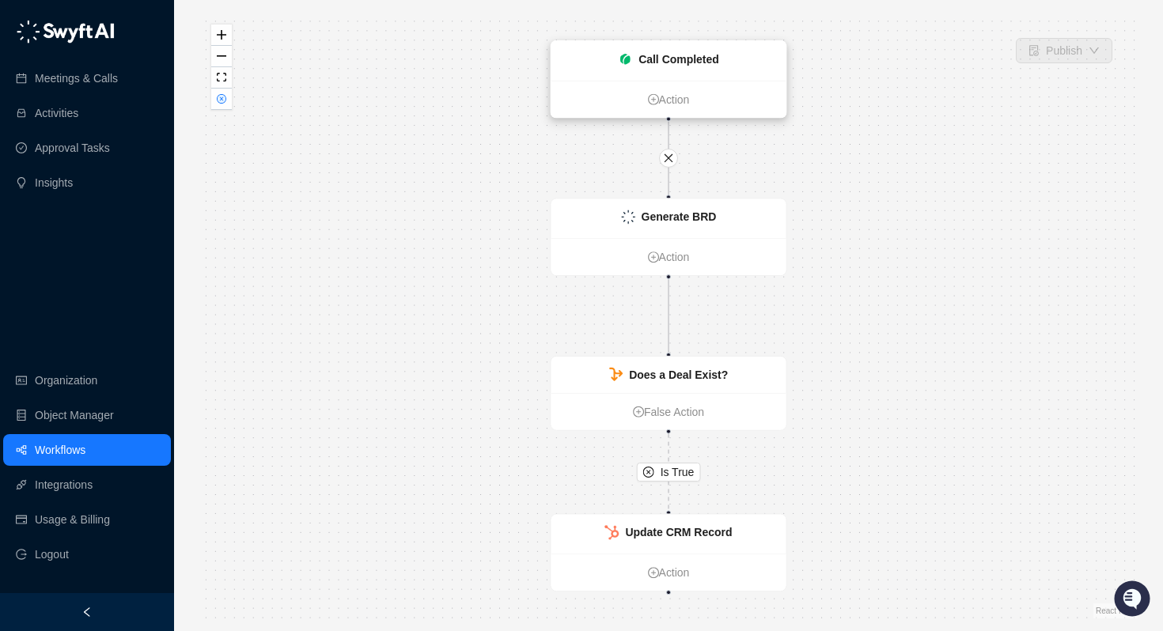
click at [697, 69] on div "Call Completed" at bounding box center [668, 61] width 235 height 40
click at [709, 73] on div "Call Completed" at bounding box center [668, 61] width 235 height 40
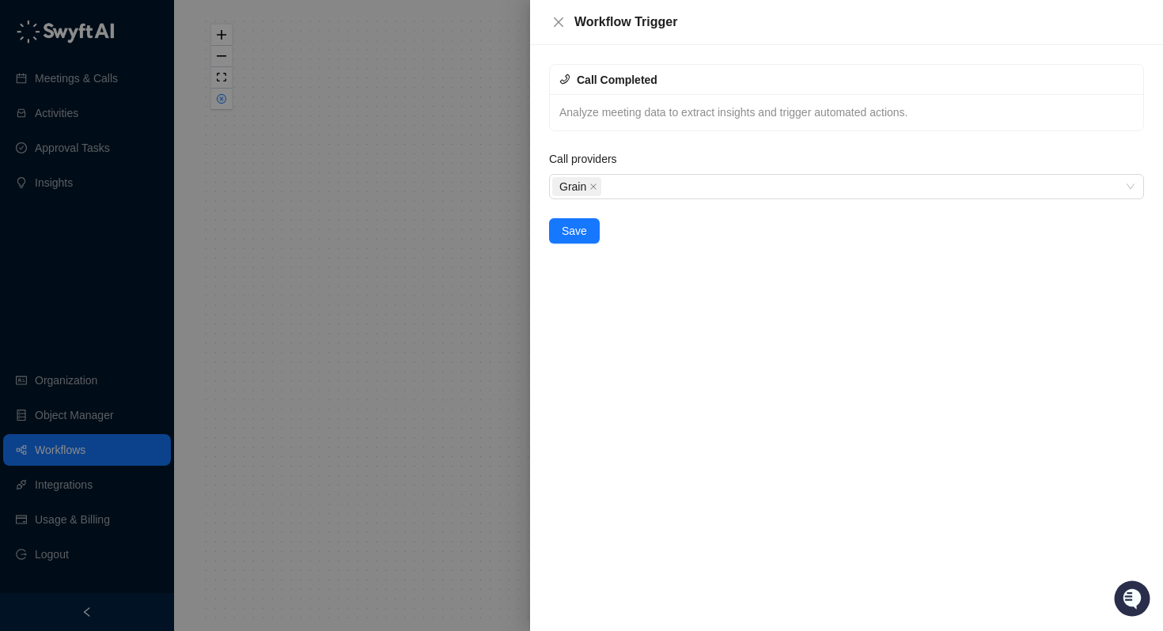
click at [384, 180] on div at bounding box center [581, 315] width 1163 height 631
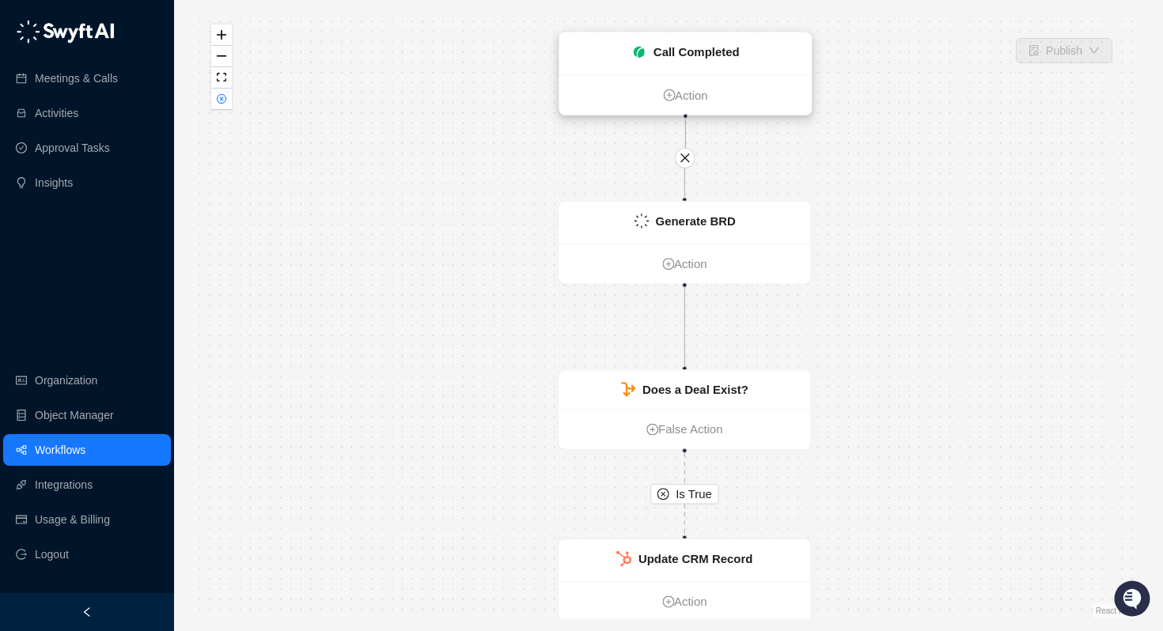
click at [680, 66] on div "Call Completed" at bounding box center [685, 53] width 252 height 42
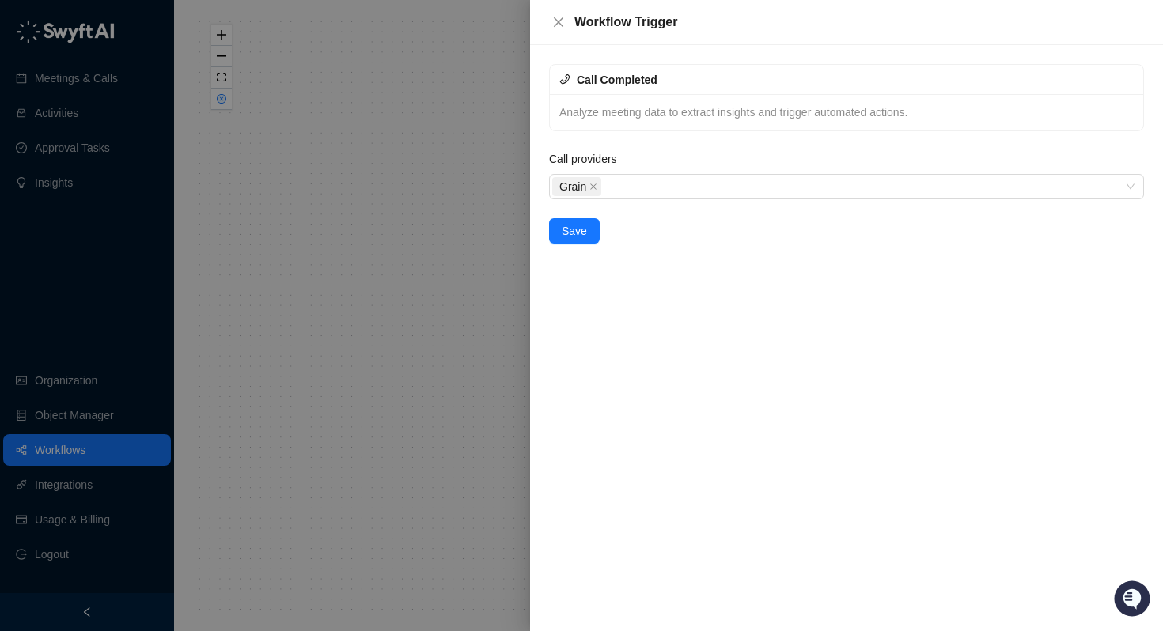
click at [431, 119] on div at bounding box center [581, 315] width 1163 height 631
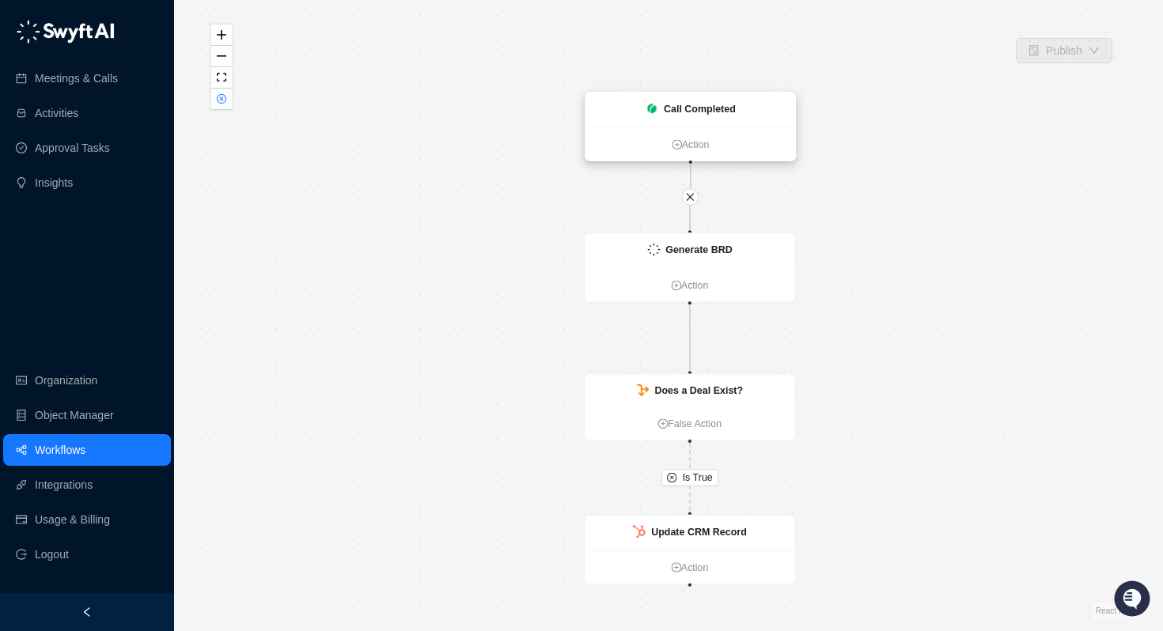
click at [682, 110] on strong "Call Completed" at bounding box center [700, 108] width 72 height 11
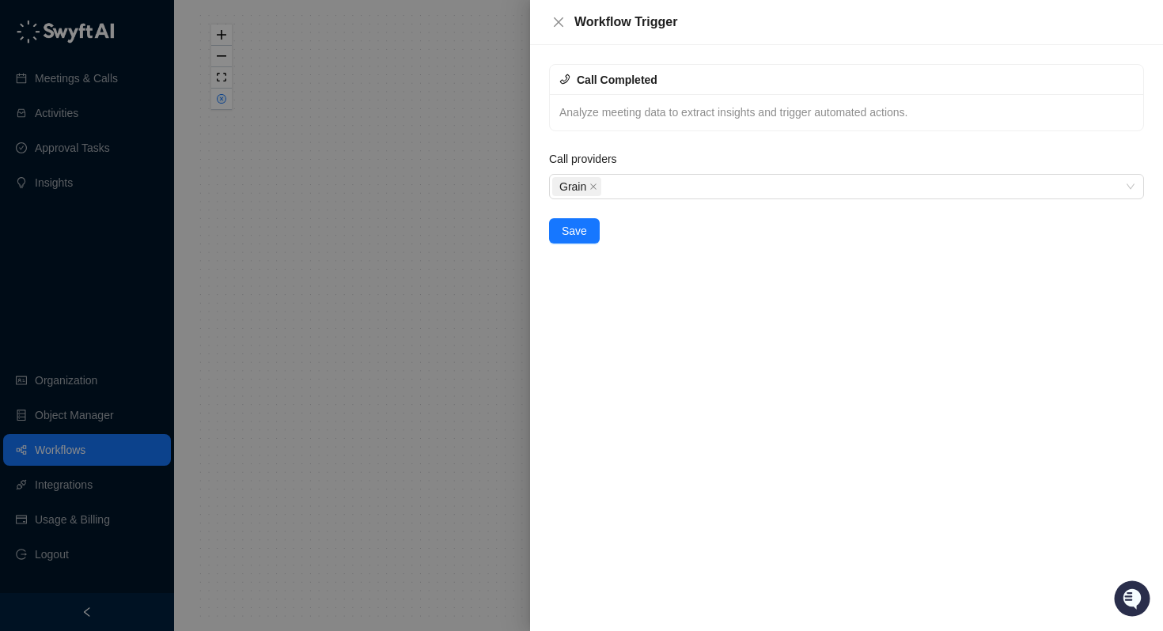
click at [408, 204] on div at bounding box center [581, 315] width 1163 height 631
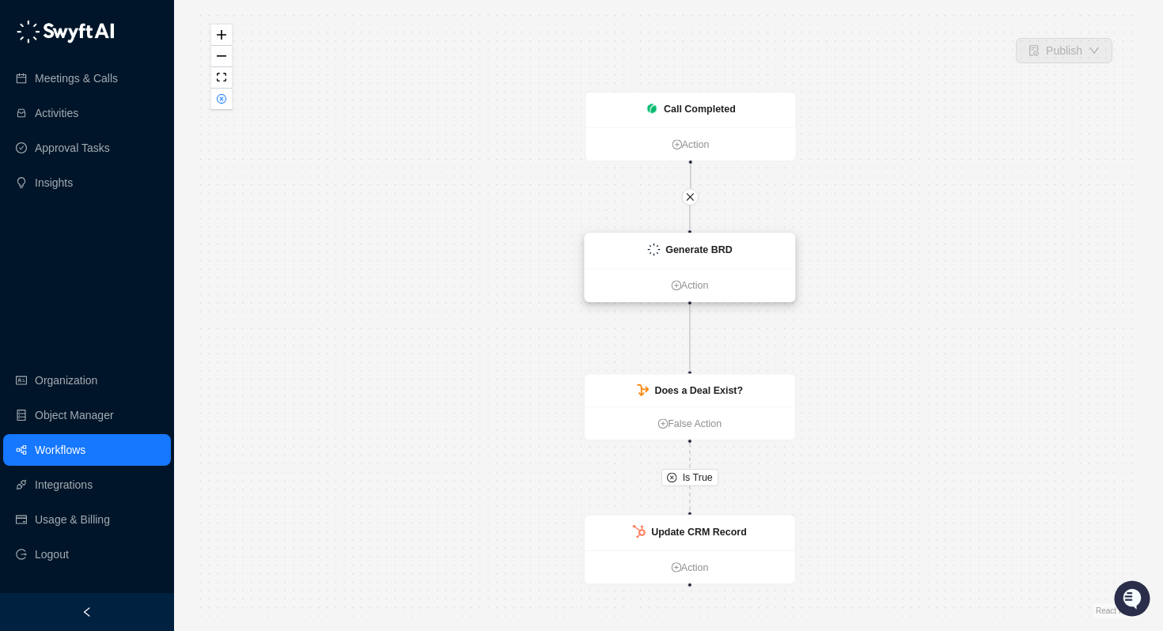
click at [687, 248] on strong "Generate BRD" at bounding box center [698, 249] width 67 height 11
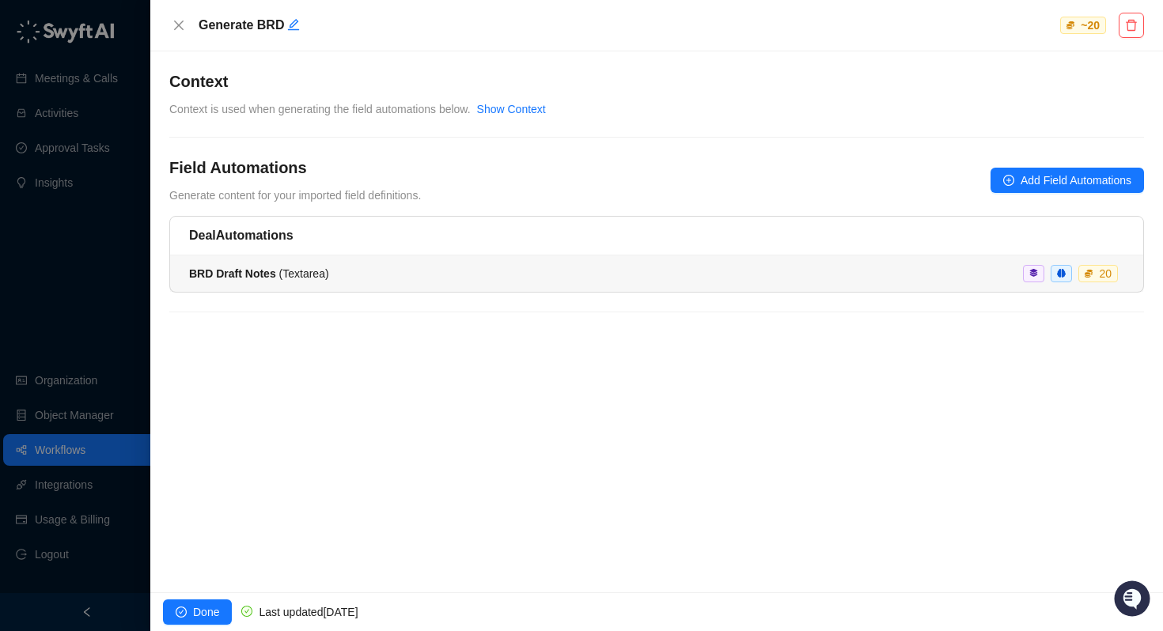
click at [239, 271] on strong "BRD Draft Notes" at bounding box center [232, 273] width 87 height 13
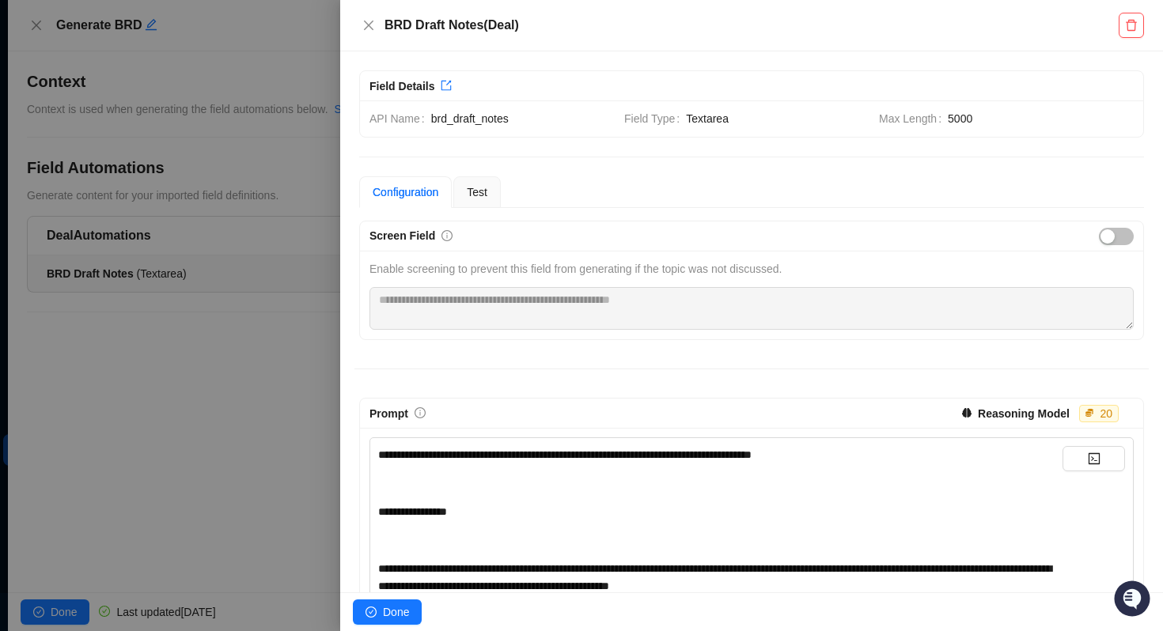
scroll to position [824, 0]
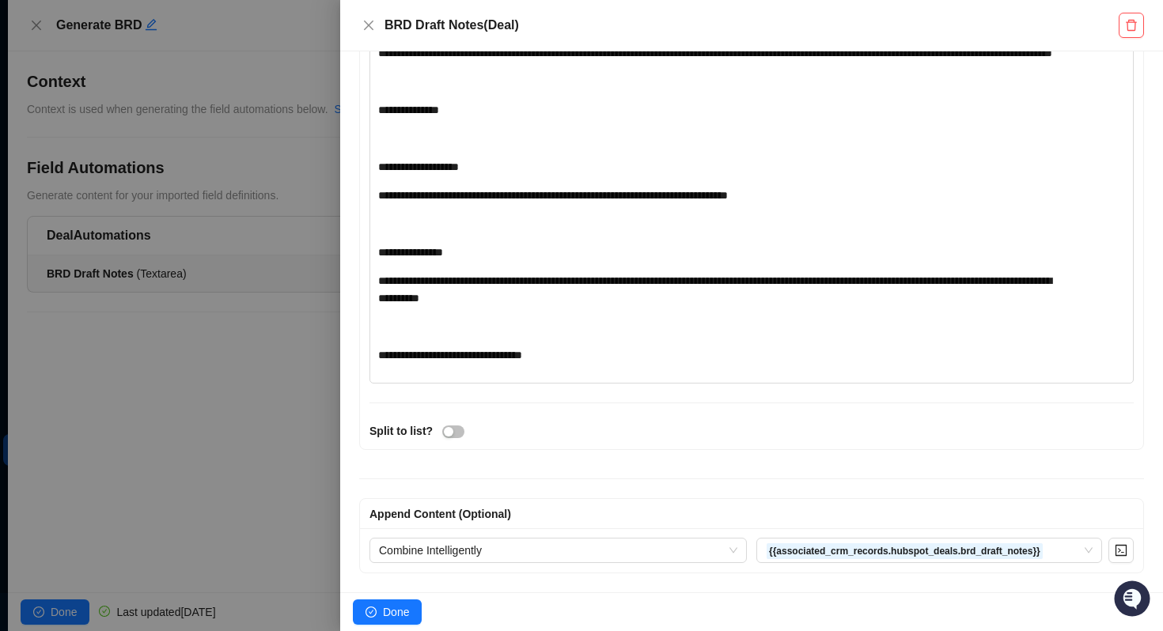
click at [194, 403] on div at bounding box center [581, 315] width 1163 height 631
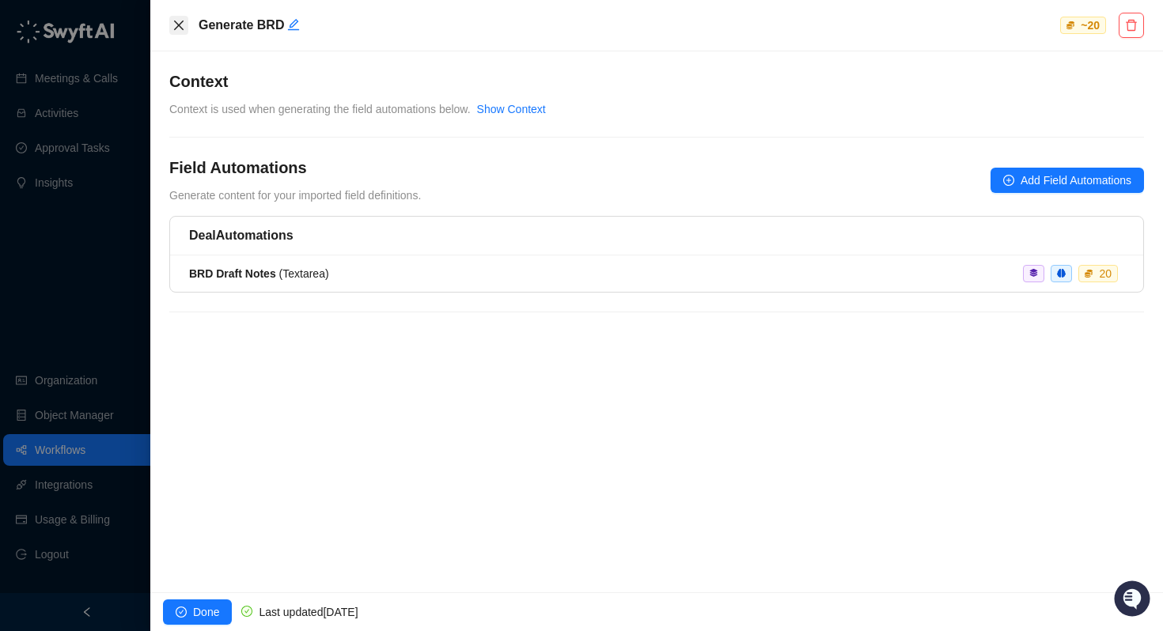
click at [184, 24] on icon "close" at bounding box center [178, 25] width 13 height 13
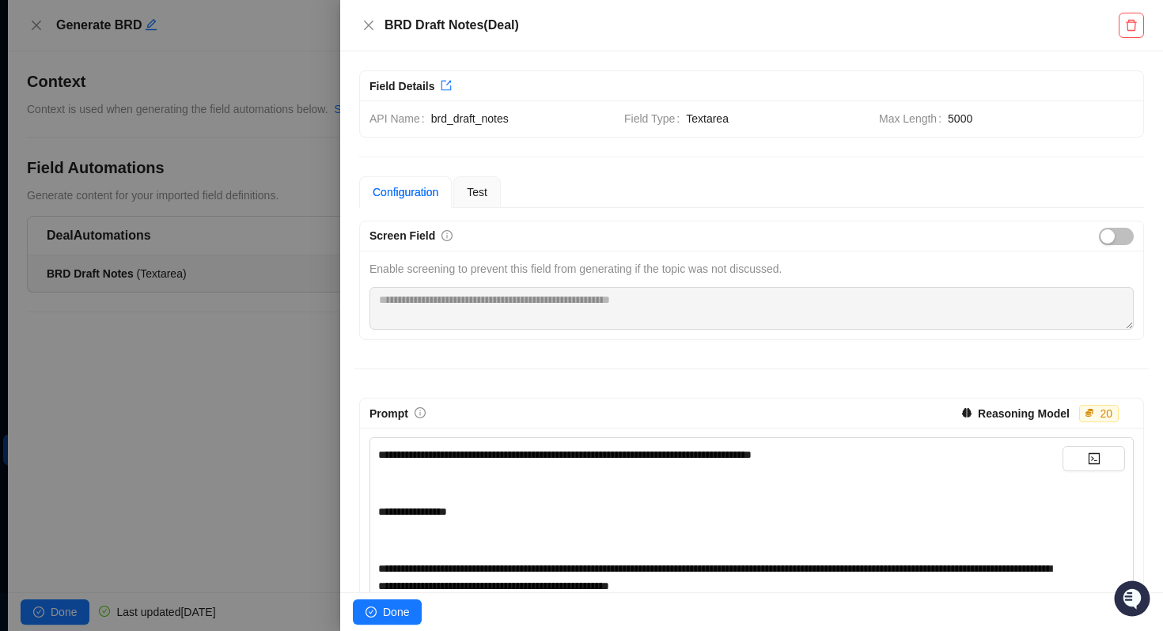
click at [68, 36] on div at bounding box center [581, 315] width 1163 height 631
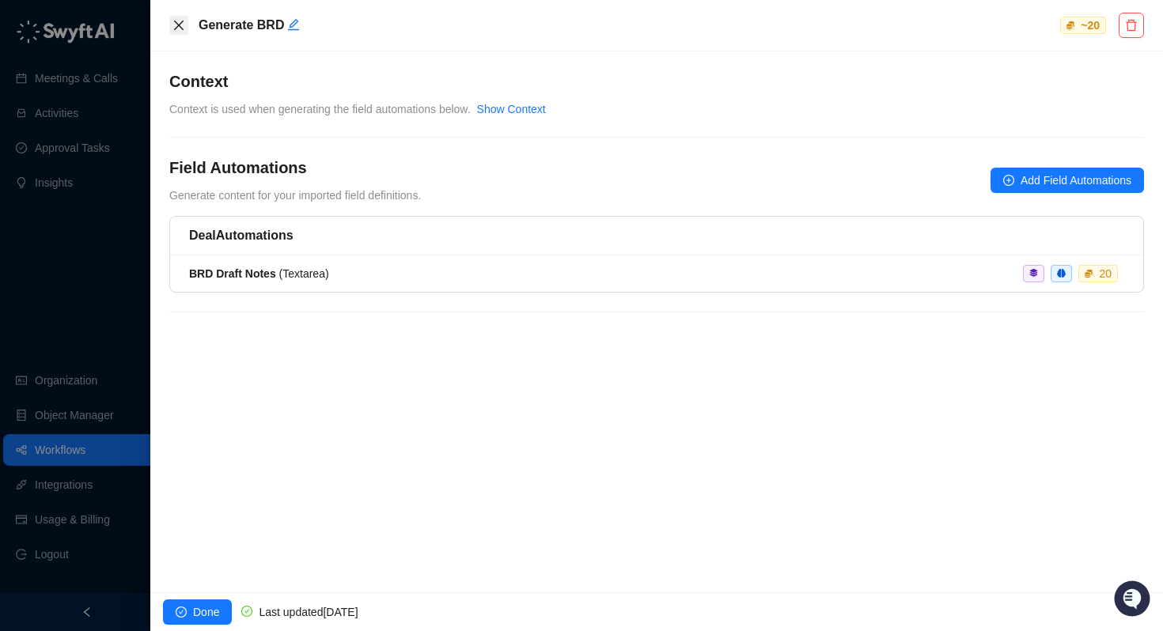
click at [180, 23] on icon "close" at bounding box center [178, 25] width 13 height 13
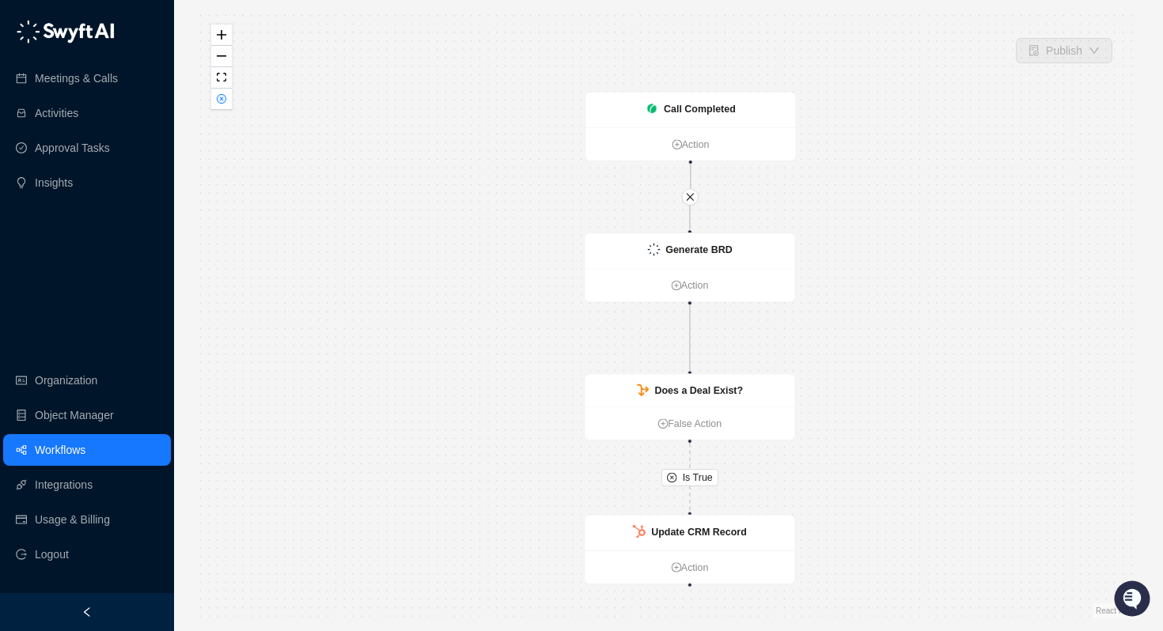
click at [85, 452] on link "Workflows" at bounding box center [60, 450] width 51 height 32
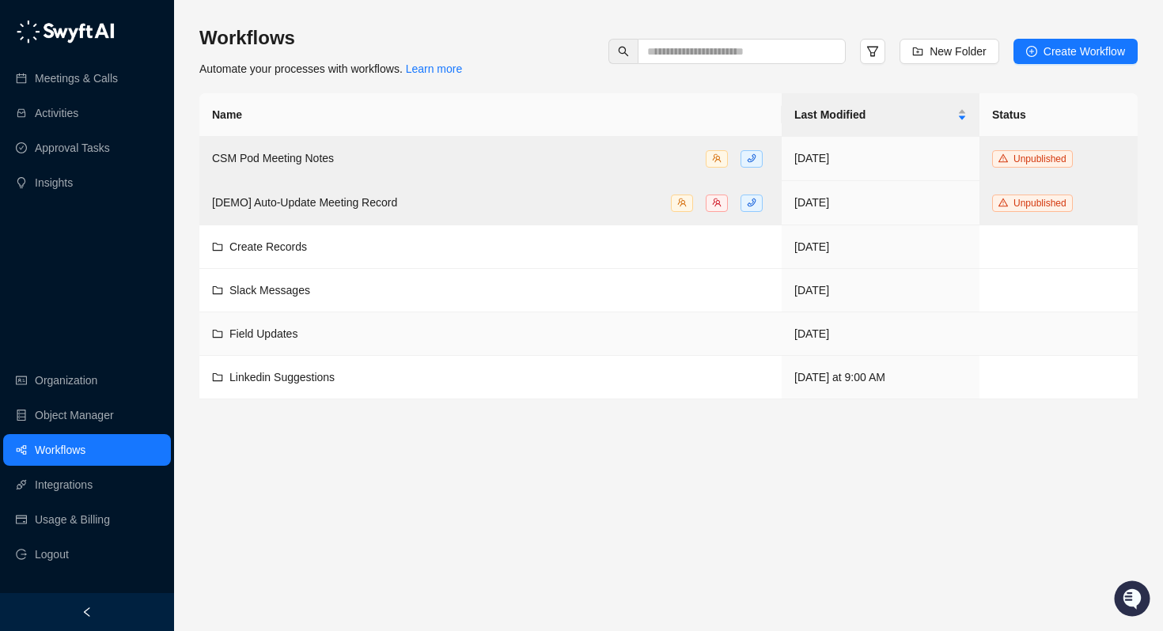
click at [282, 333] on span "Field Updates" at bounding box center [263, 333] width 68 height 13
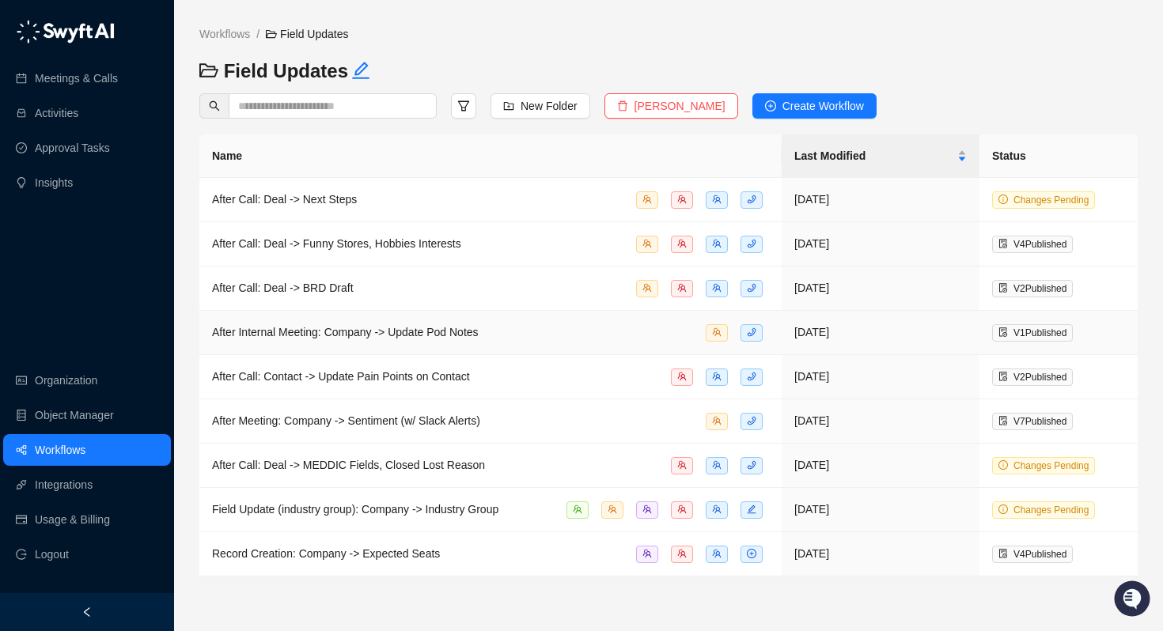
click at [308, 335] on span "After Internal Meeting: Company -> Update Pod Notes" at bounding box center [345, 332] width 267 height 13
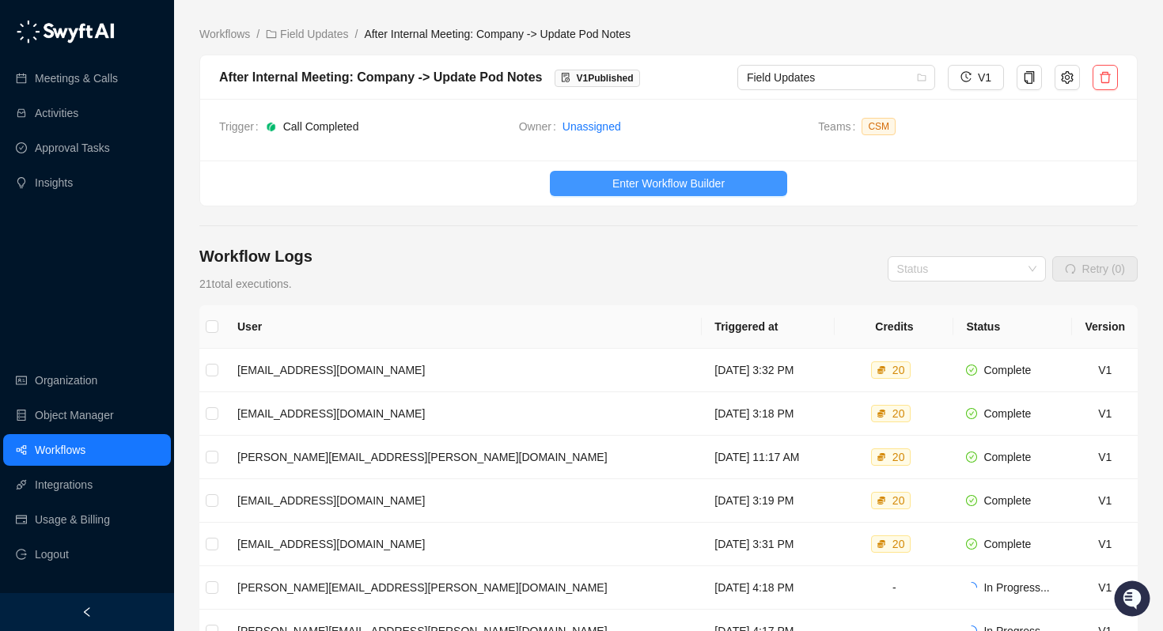
click at [711, 191] on span "Enter Workflow Builder" at bounding box center [668, 183] width 112 height 17
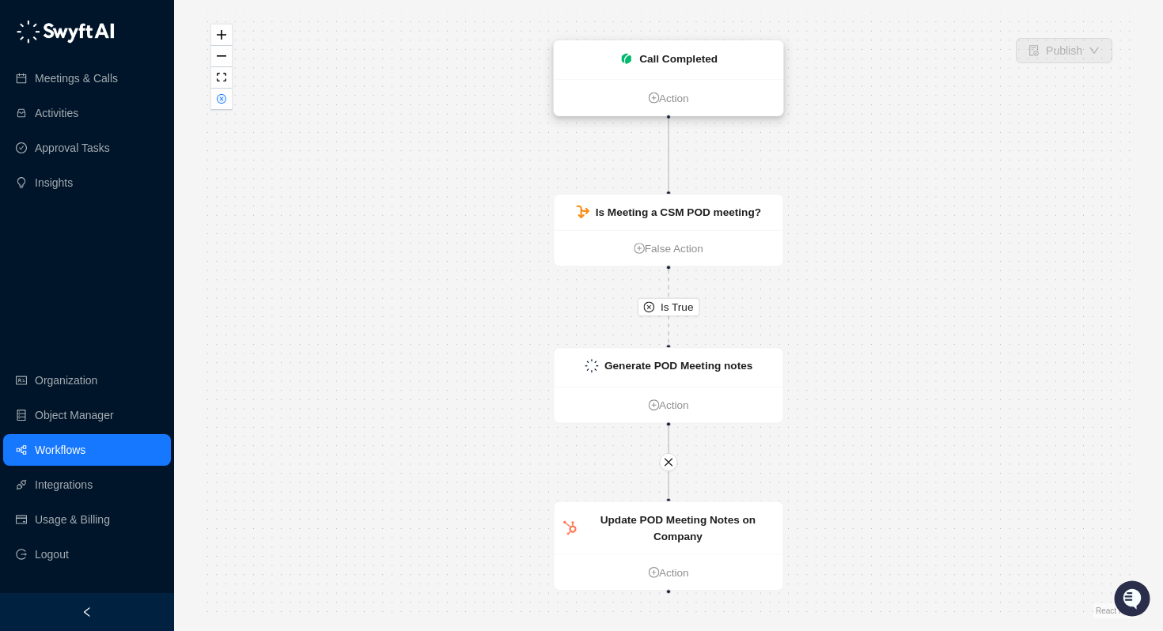
click at [668, 55] on strong "Call Completed" at bounding box center [678, 58] width 78 height 13
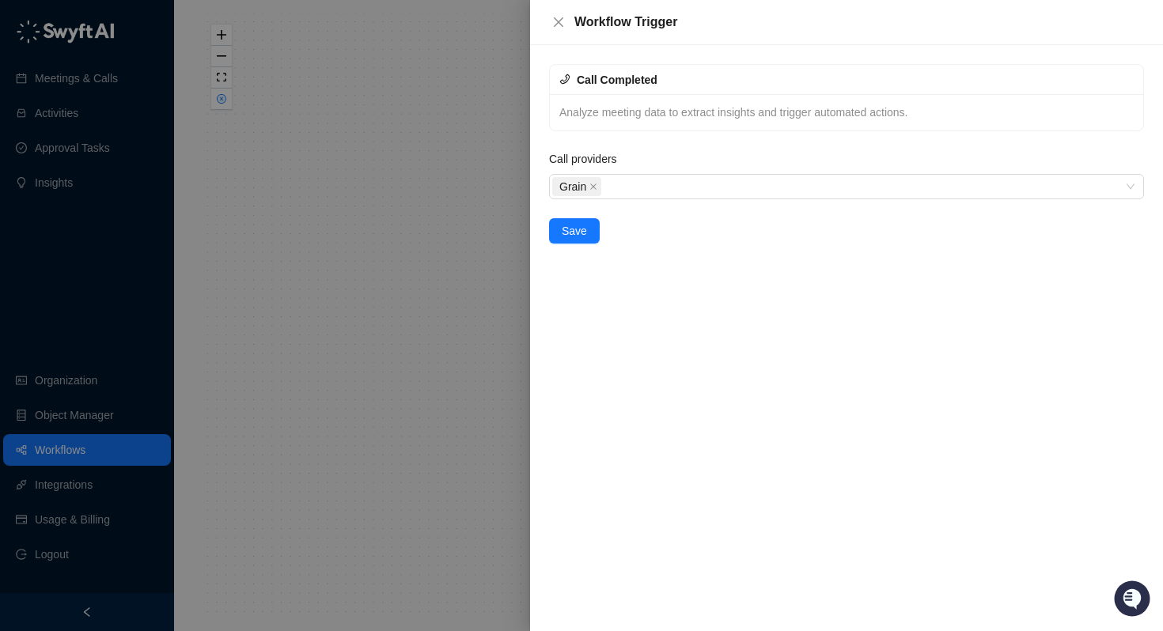
click at [455, 108] on div at bounding box center [581, 315] width 1163 height 631
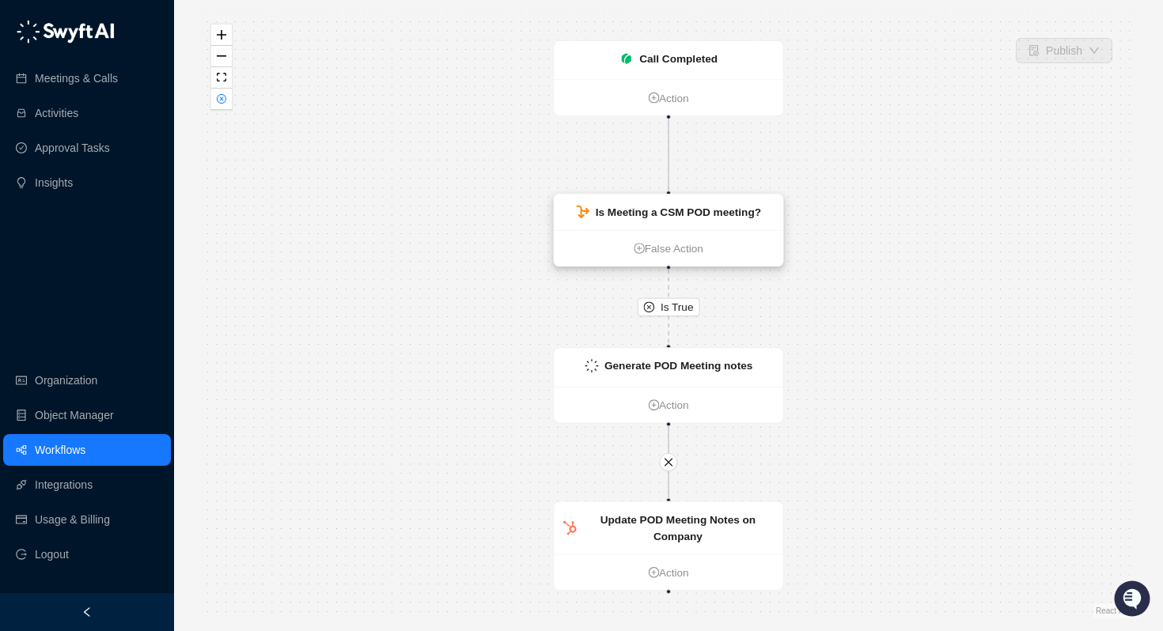
click at [709, 214] on strong "Is Meeting a CSM POD meeting?" at bounding box center [678, 212] width 165 height 13
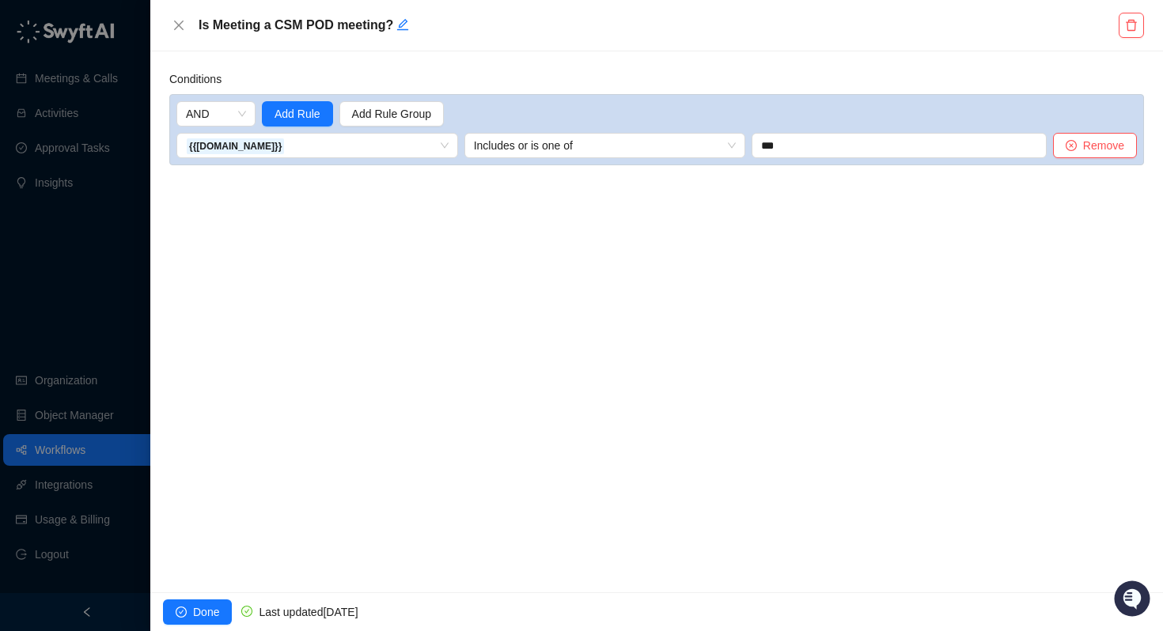
click at [69, 278] on div at bounding box center [581, 315] width 1163 height 631
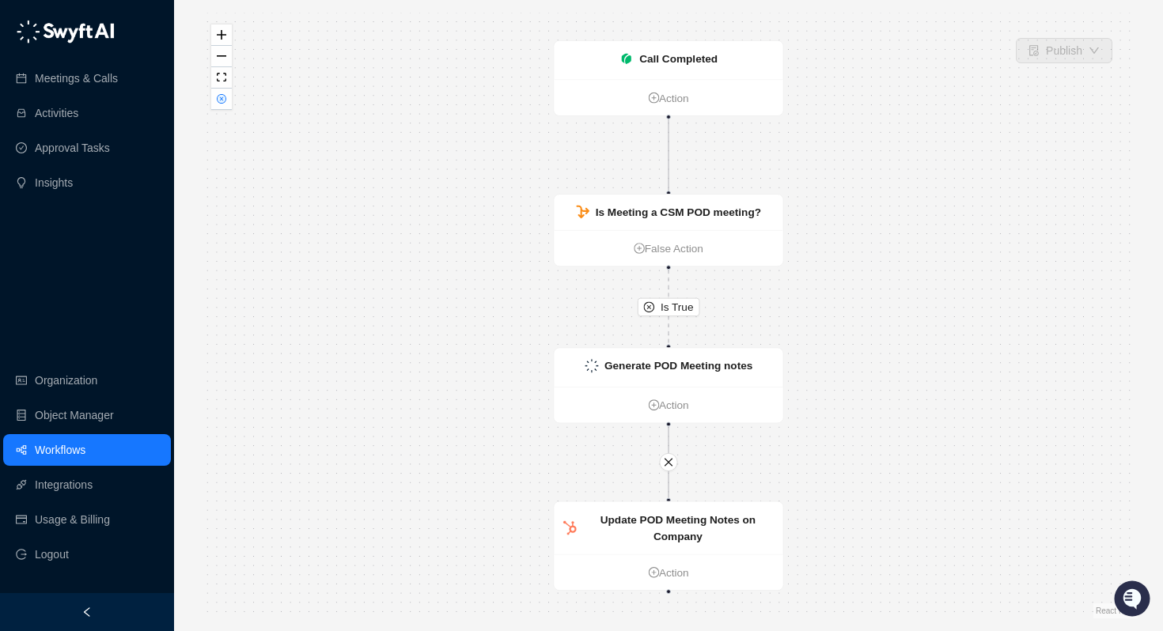
click at [85, 451] on link "Workflows" at bounding box center [60, 450] width 51 height 32
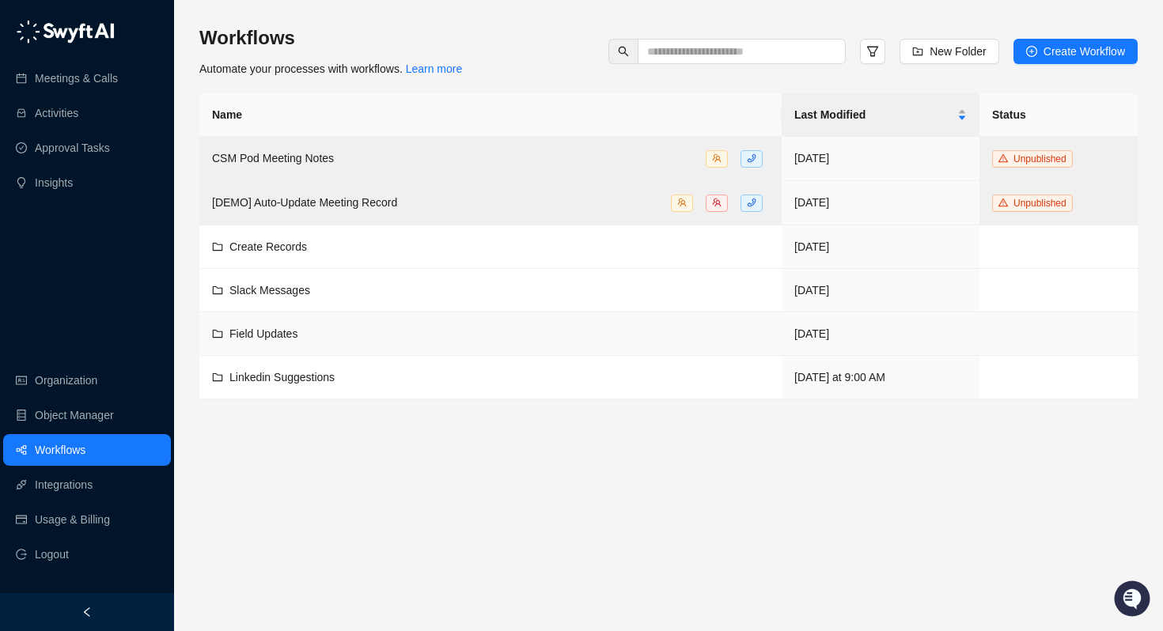
click at [264, 333] on span "Field Updates" at bounding box center [263, 333] width 68 height 13
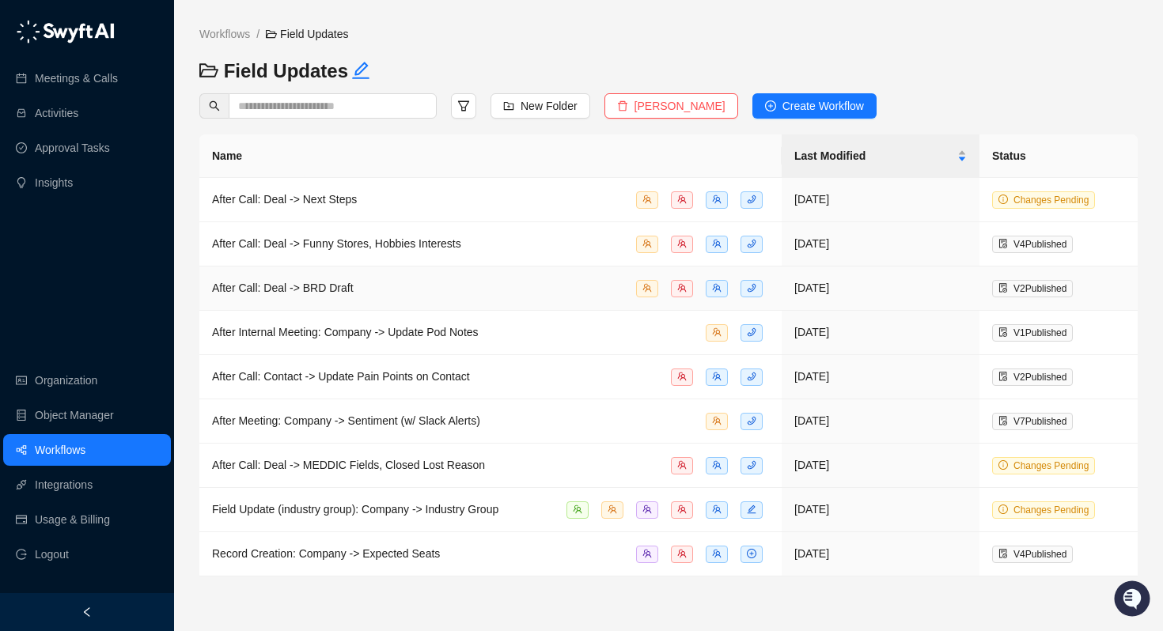
click at [290, 293] on span "After Call: Deal -> BRD Draft" at bounding box center [283, 288] width 142 height 13
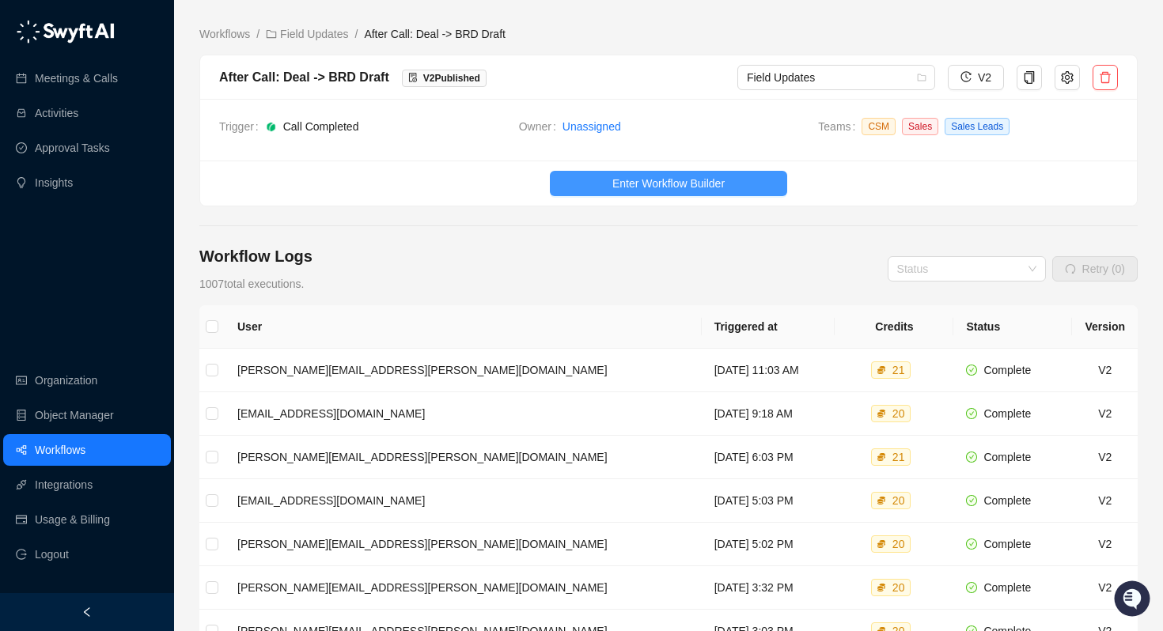
click at [629, 171] on button "Enter Workflow Builder" at bounding box center [668, 183] width 237 height 25
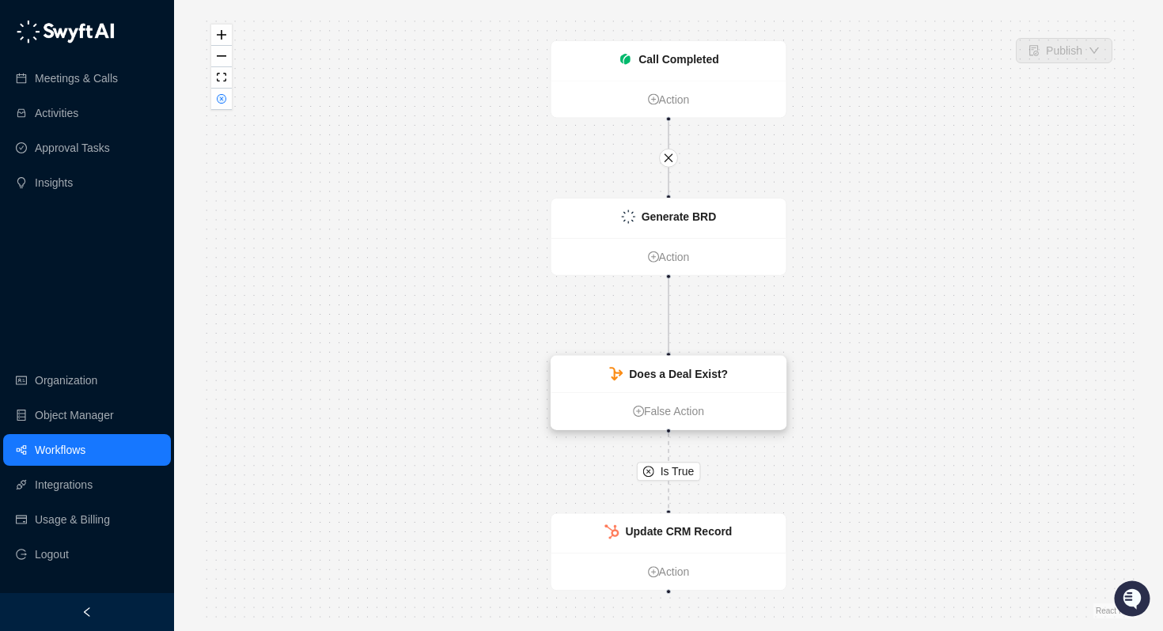
click at [677, 371] on strong "Does a Deal Exist?" at bounding box center [678, 374] width 99 height 13
click at [682, 216] on strong "Generate BRD" at bounding box center [678, 216] width 75 height 13
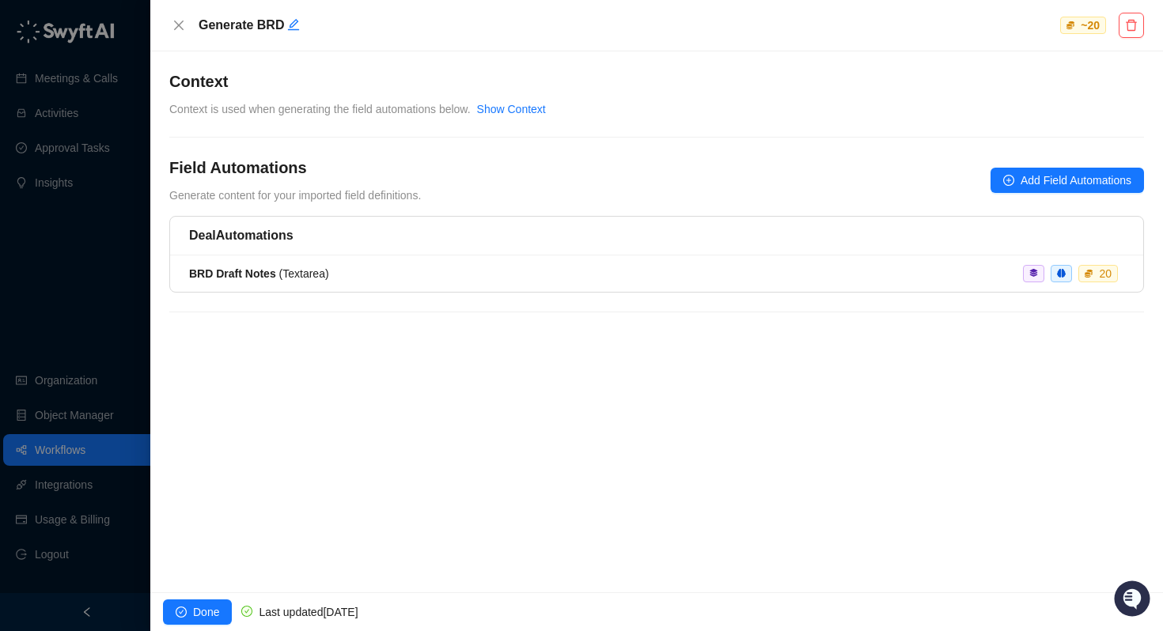
click at [75, 252] on div at bounding box center [581, 315] width 1163 height 631
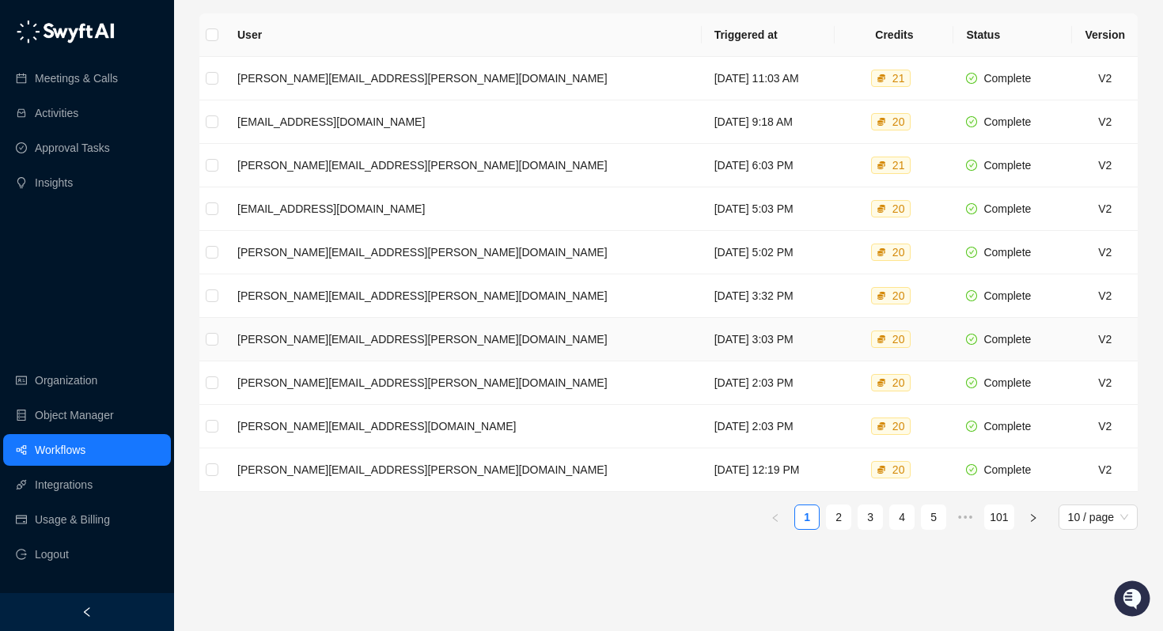
scroll to position [261, 0]
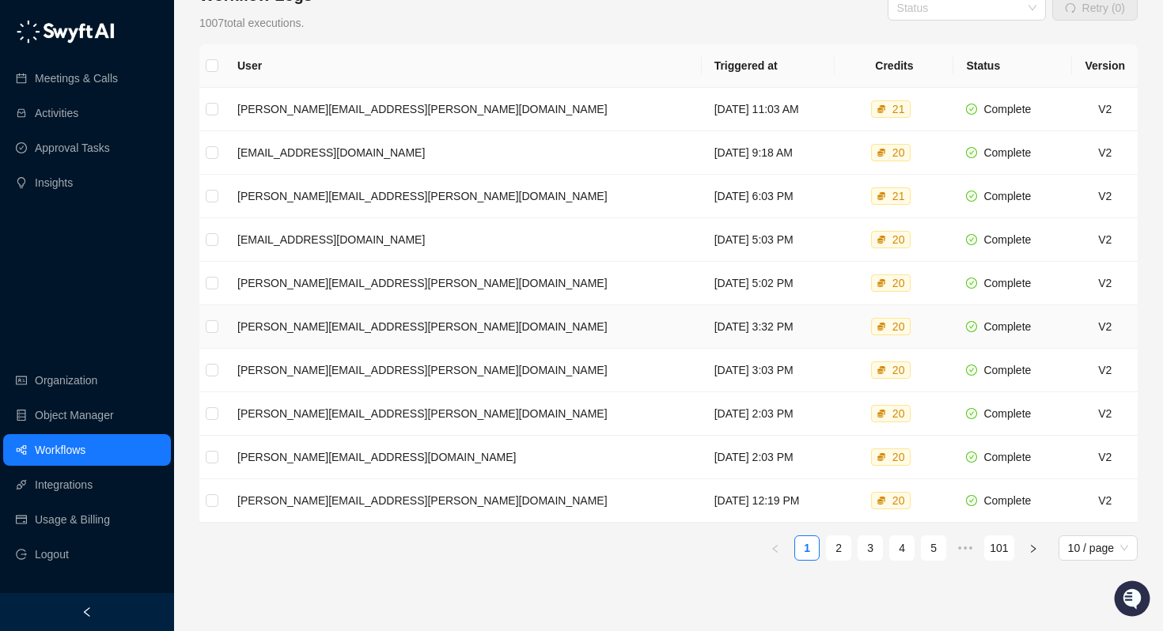
click at [702, 314] on td "[DATE] 3:32 PM" at bounding box center [769, 327] width 134 height 44
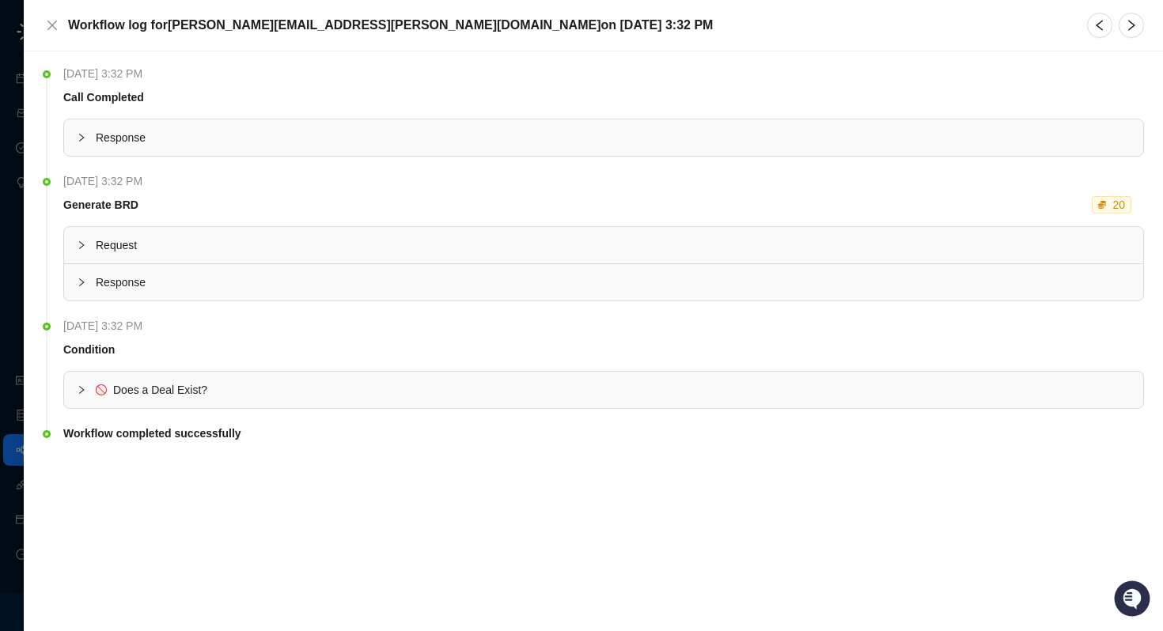
click at [81, 391] on icon "collapsed" at bounding box center [81, 389] width 9 height 9
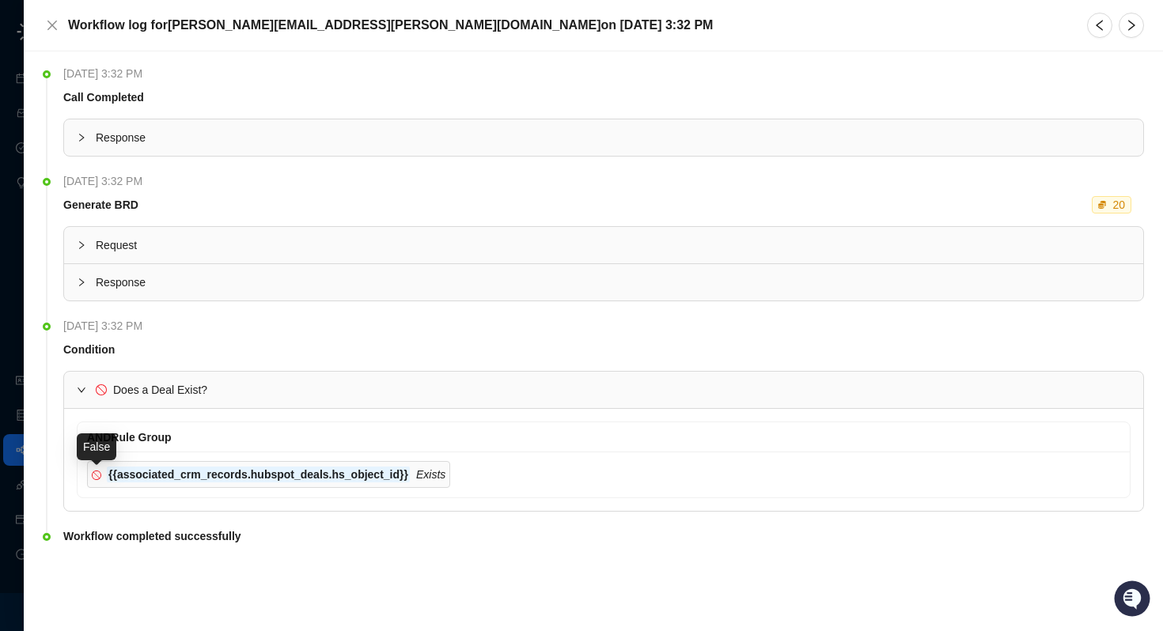
click at [99, 474] on icon "stop" at bounding box center [97, 475] width 8 height 8
click at [96, 532] on strong "Workflow completed successfully" at bounding box center [152, 536] width 178 height 13
click at [85, 244] on icon "collapsed" at bounding box center [81, 244] width 9 height 9
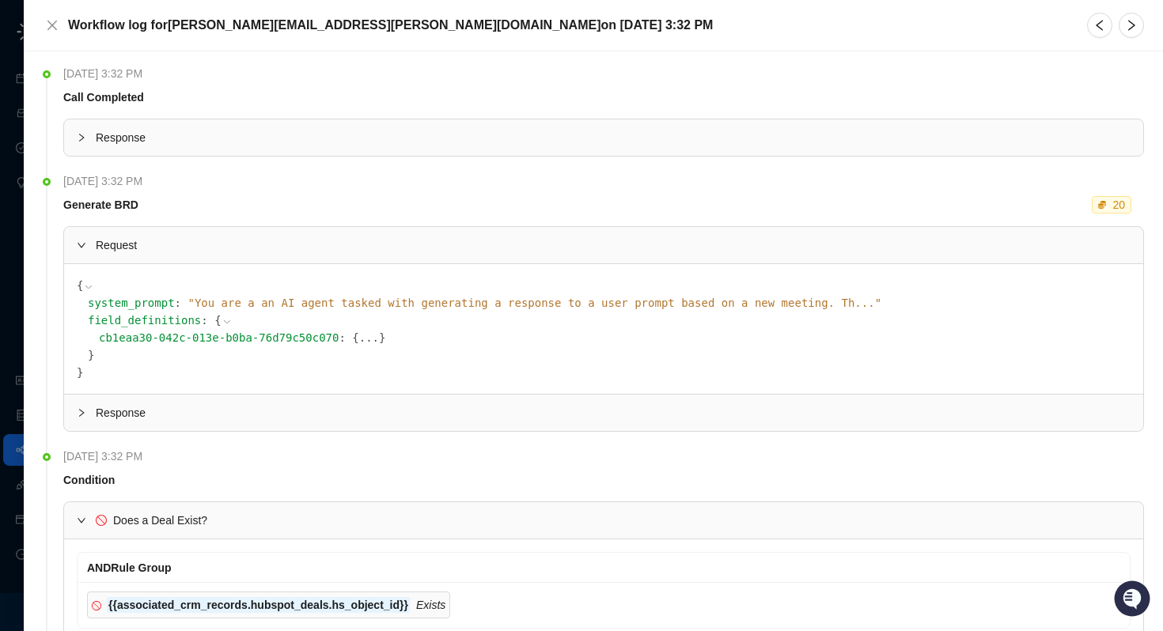
click at [85, 244] on icon "expanded" at bounding box center [81, 244] width 9 height 9
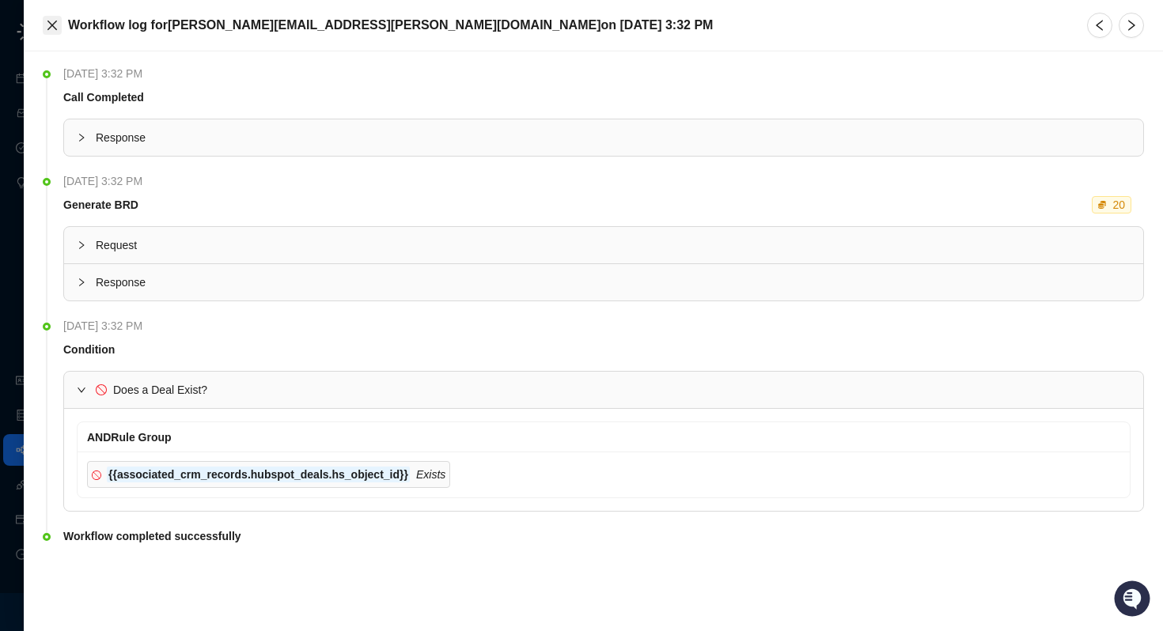
click at [46, 22] on icon "close" at bounding box center [52, 25] width 13 height 13
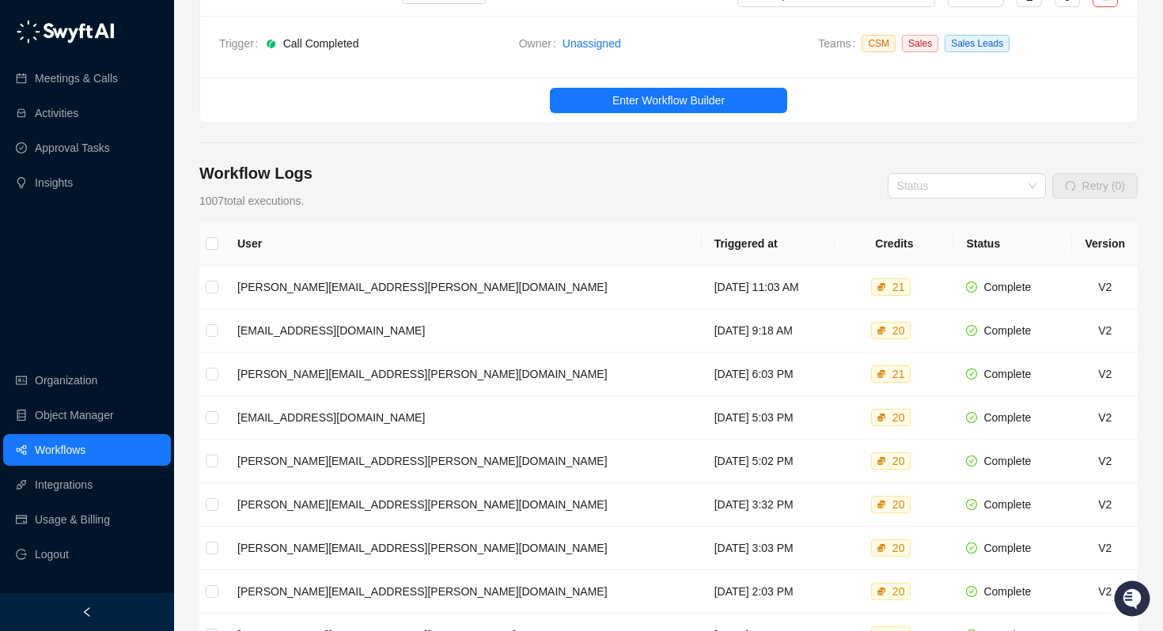
scroll to position [214, 0]
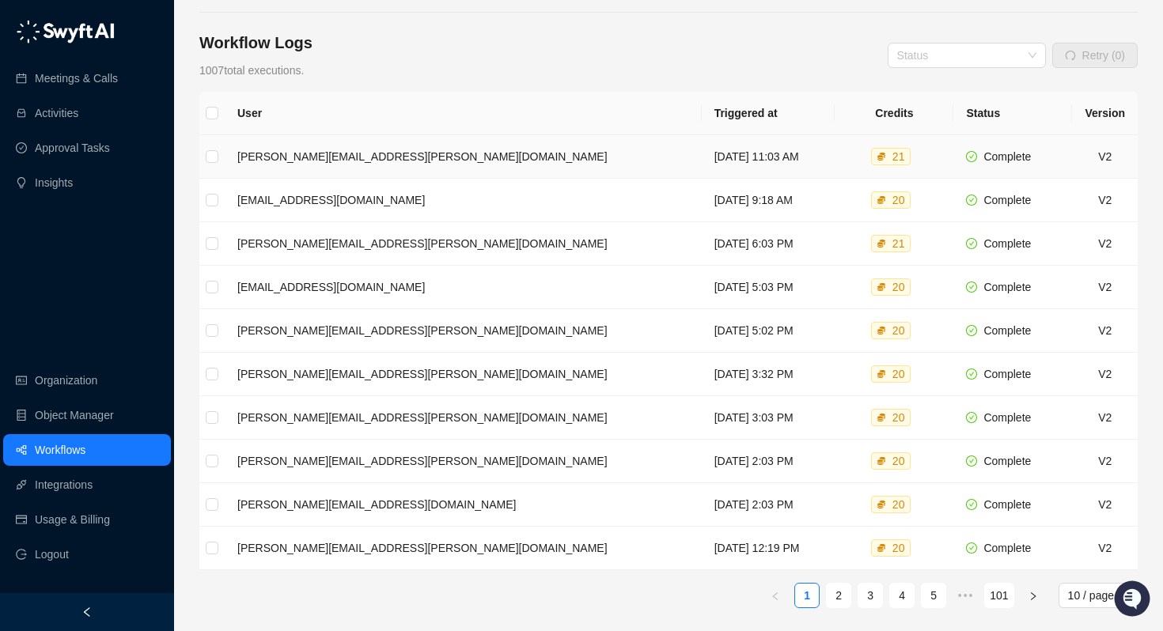
click at [890, 155] on div "21" at bounding box center [898, 157] width 19 height 16
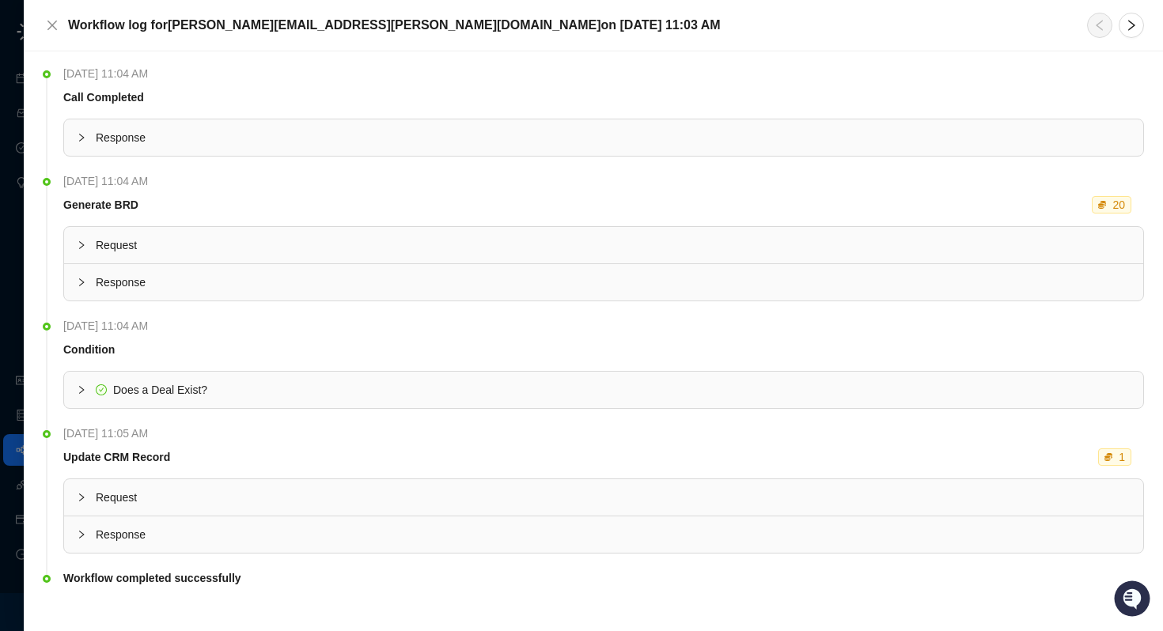
scroll to position [17, 0]
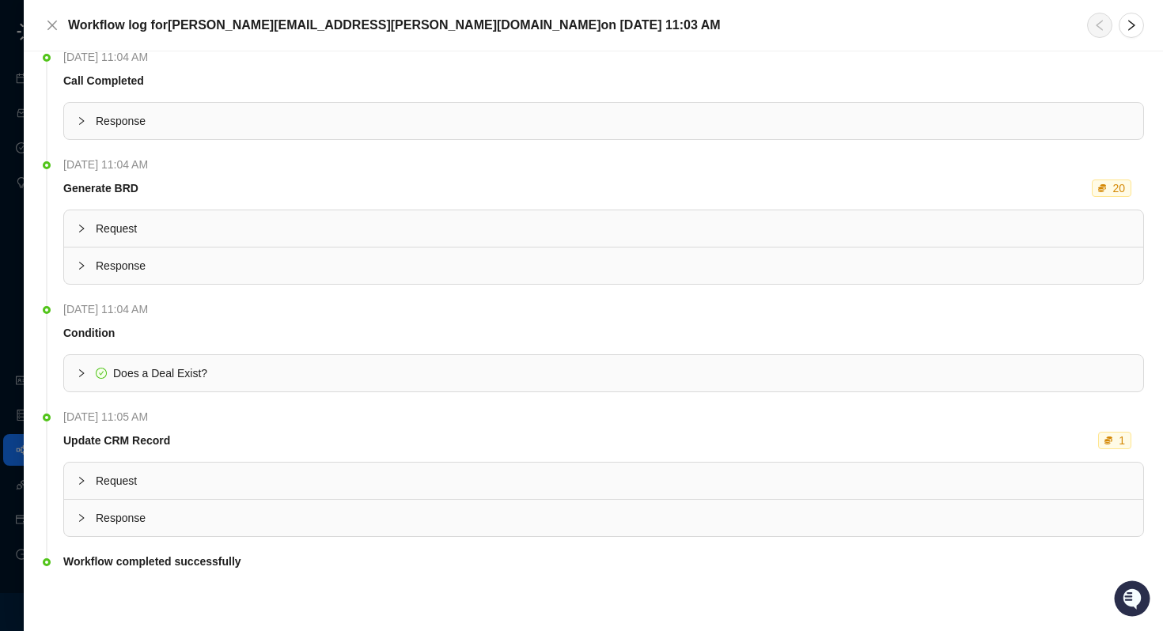
click at [173, 475] on span "Request" at bounding box center [613, 480] width 1035 height 17
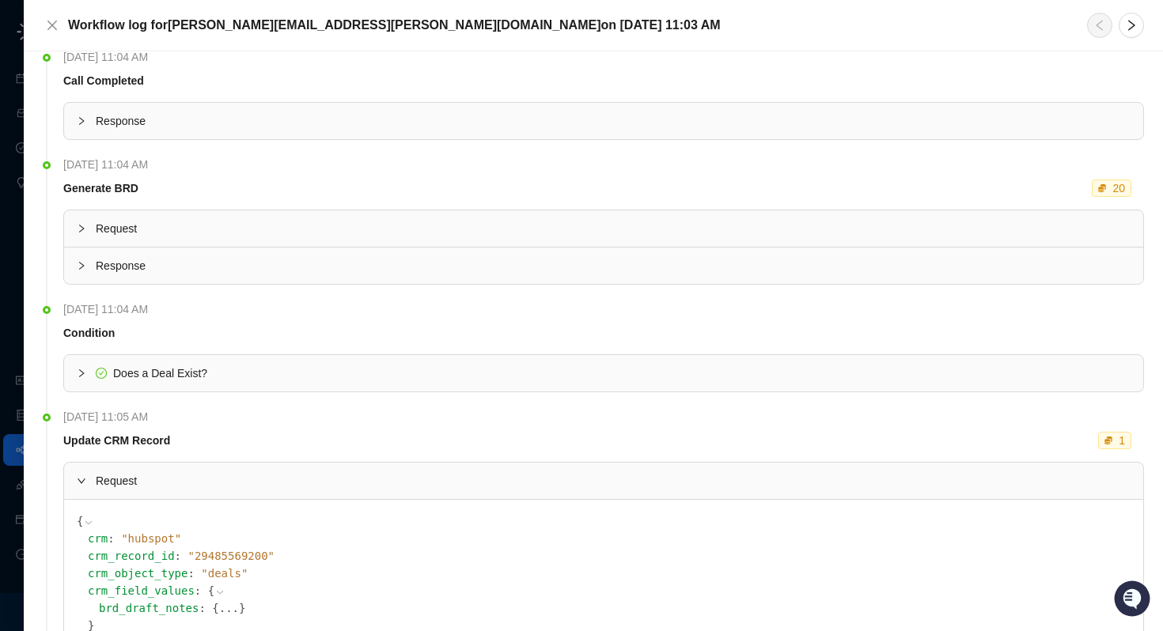
click at [173, 475] on span "Request" at bounding box center [613, 480] width 1035 height 17
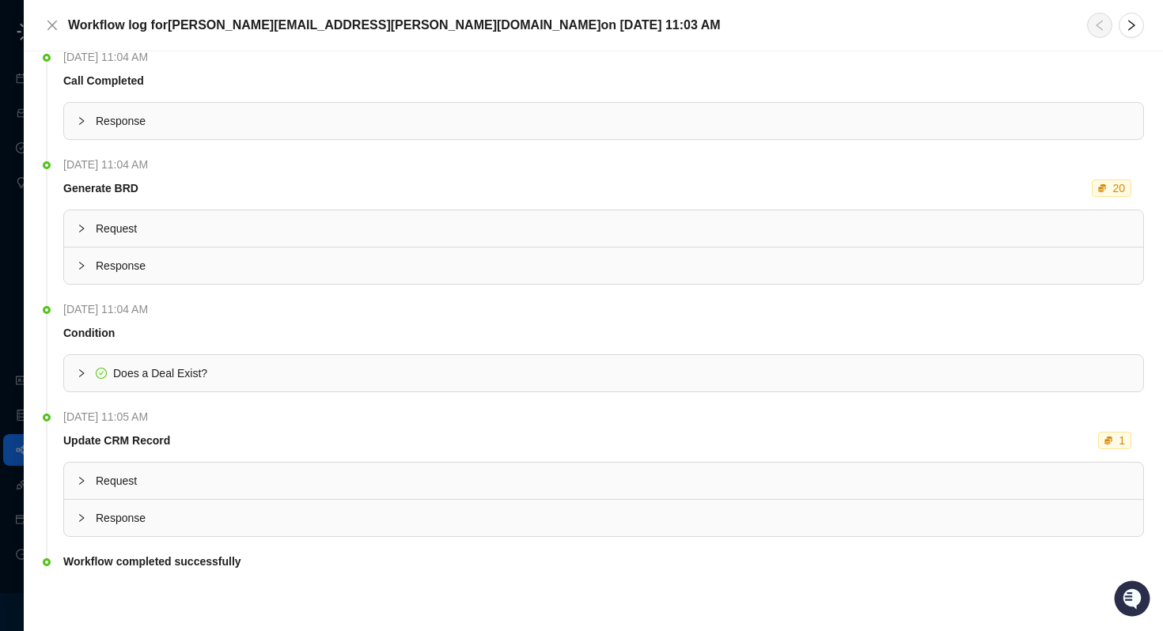
click at [123, 355] on div "Does a Deal Exist?" at bounding box center [603, 373] width 1079 height 36
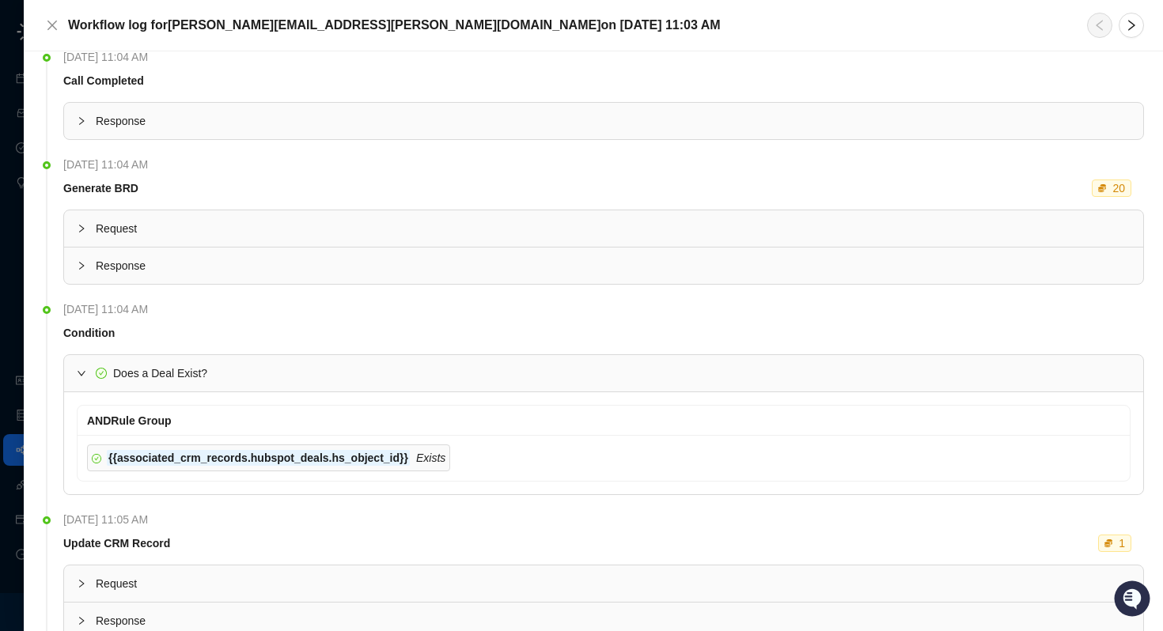
click at [123, 355] on div "Does a Deal Exist?" at bounding box center [603, 373] width 1079 height 36
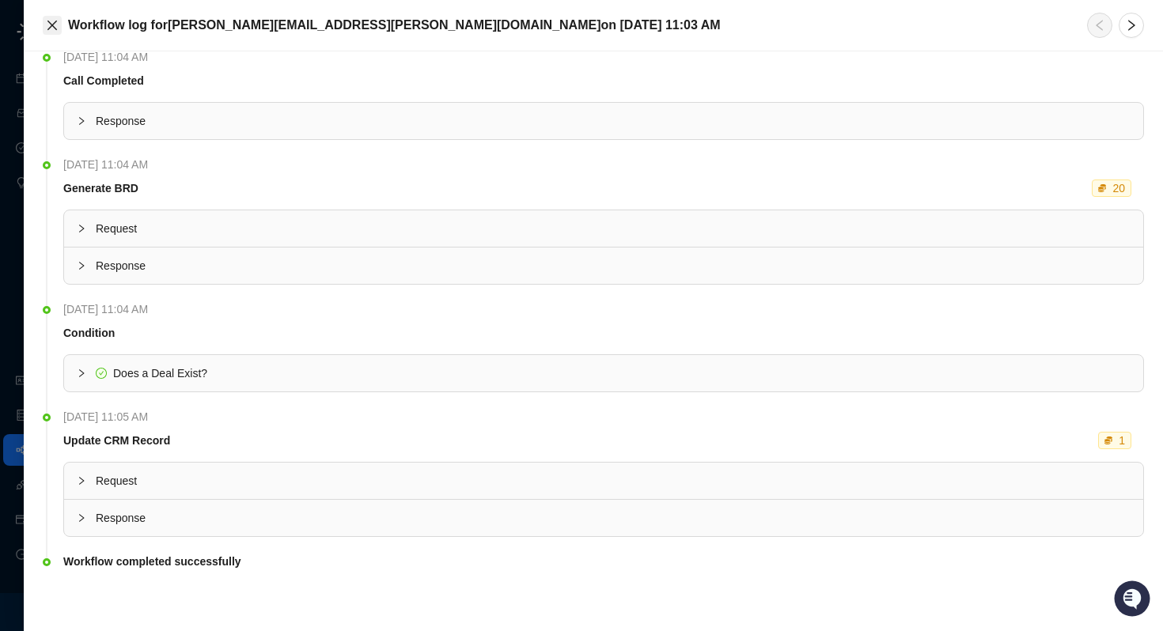
click at [52, 28] on icon "close" at bounding box center [52, 25] width 13 height 13
